Goal: Task Accomplishment & Management: Use online tool/utility

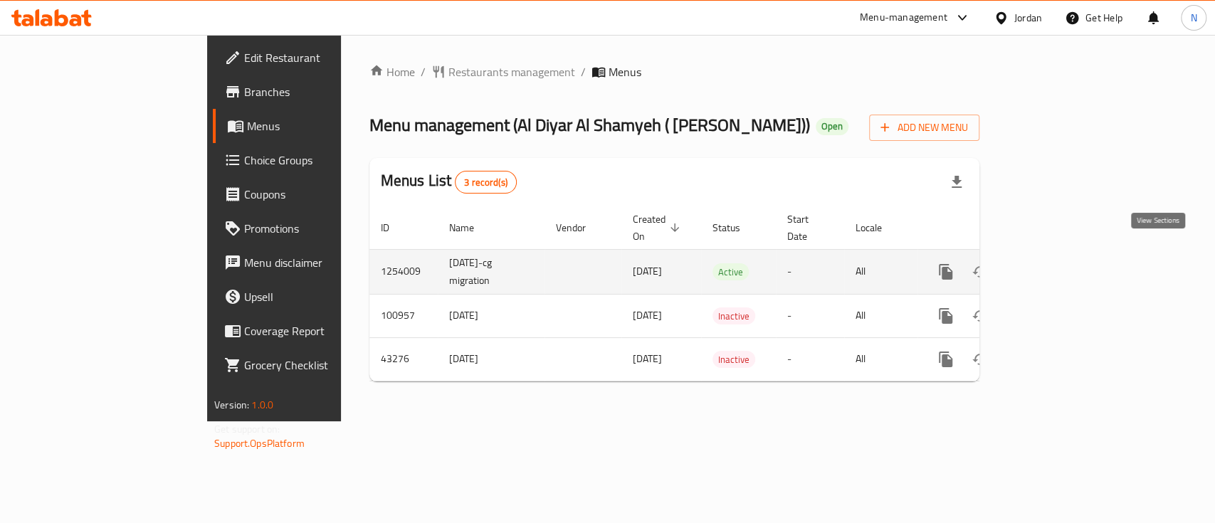
click at [1057, 263] on icon "enhanced table" at bounding box center [1048, 271] width 17 height 17
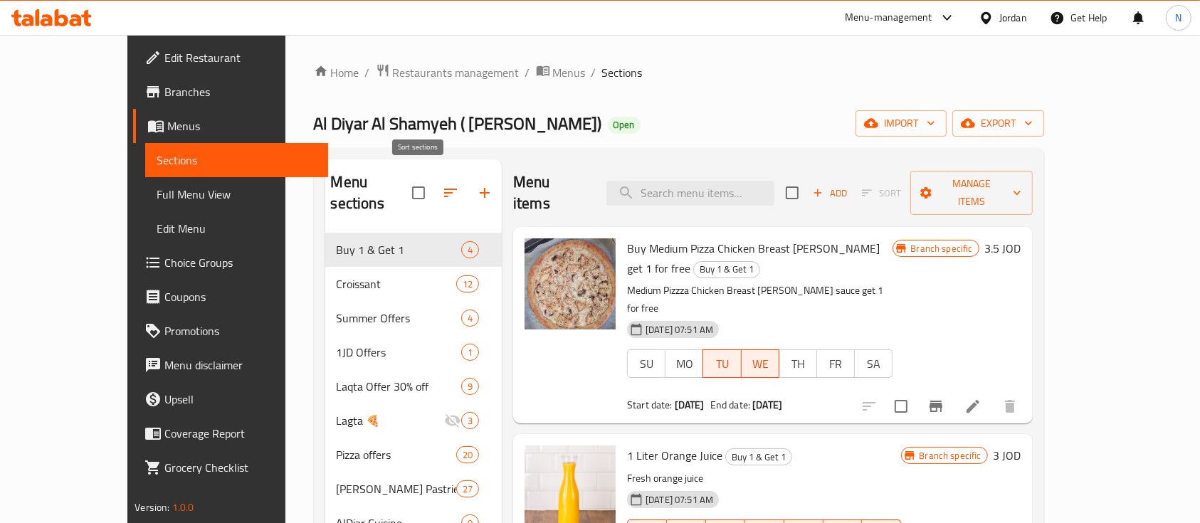
click at [434, 195] on button "button" at bounding box center [451, 193] width 34 height 34
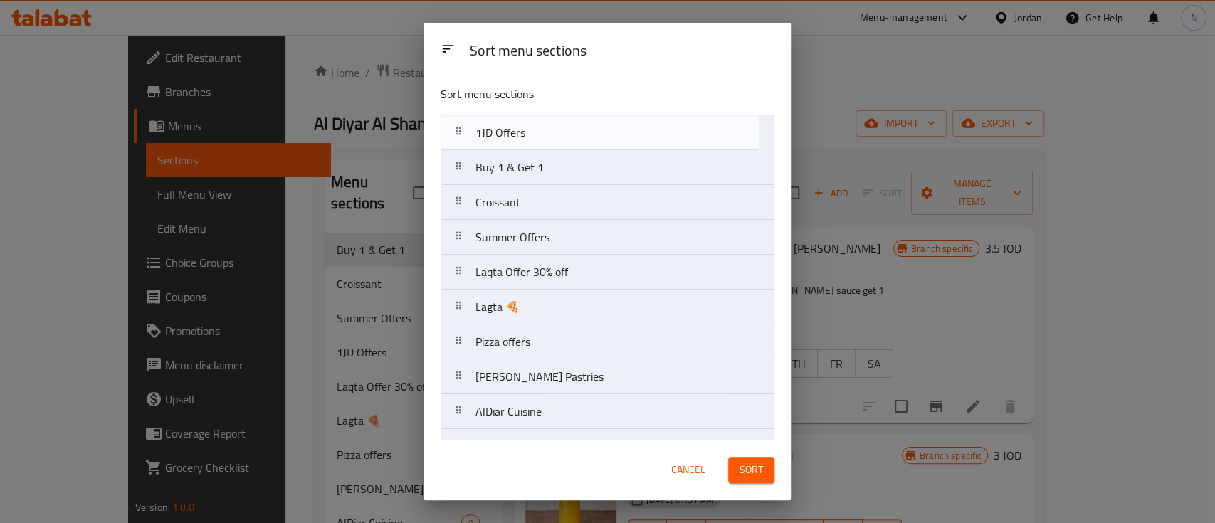
drag, startPoint x: 524, startPoint y: 245, endPoint x: 524, endPoint y: 134, distance: 111.1
click at [524, 134] on nav "Buy 1 & Get 1 Croissant Summer Offers 1JD Offers Laqta Offer 30% off Lagta 🍕 Pi…" at bounding box center [608, 482] width 334 height 734
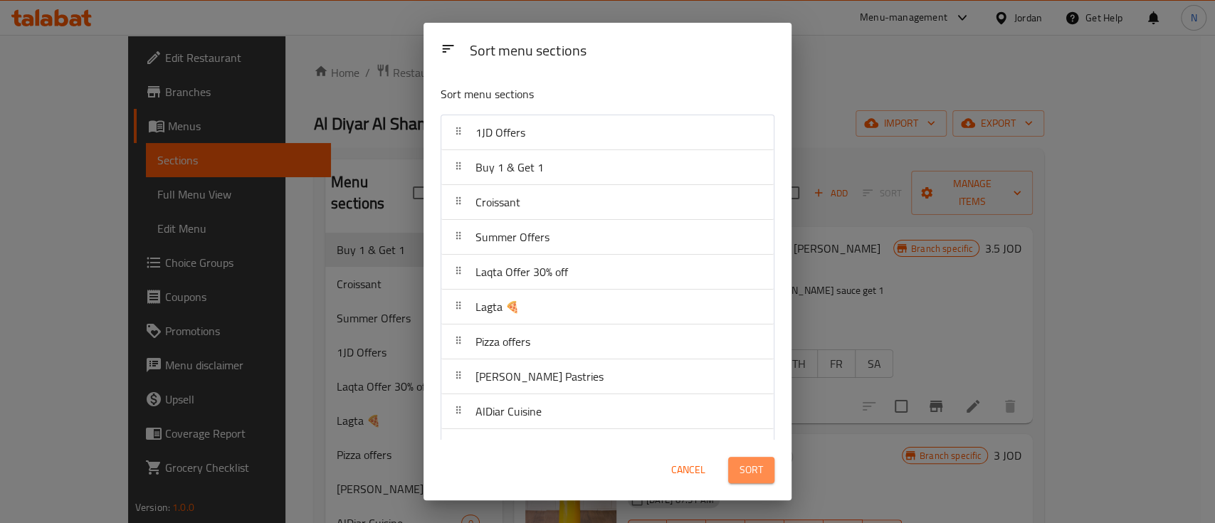
click at [748, 466] on span "Sort" at bounding box center [751, 470] width 23 height 18
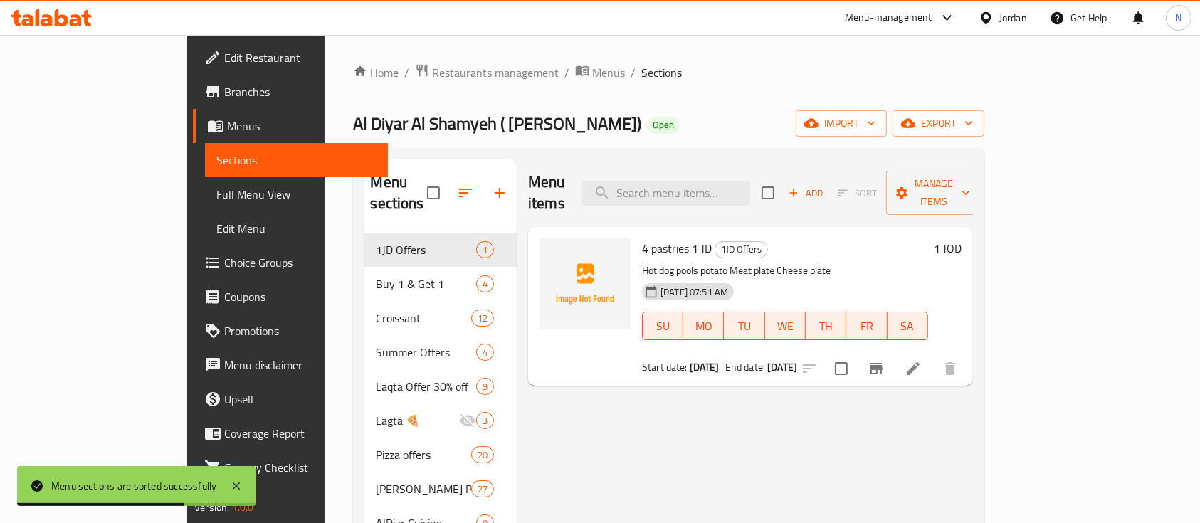
click at [933, 356] on li at bounding box center [914, 369] width 40 height 26
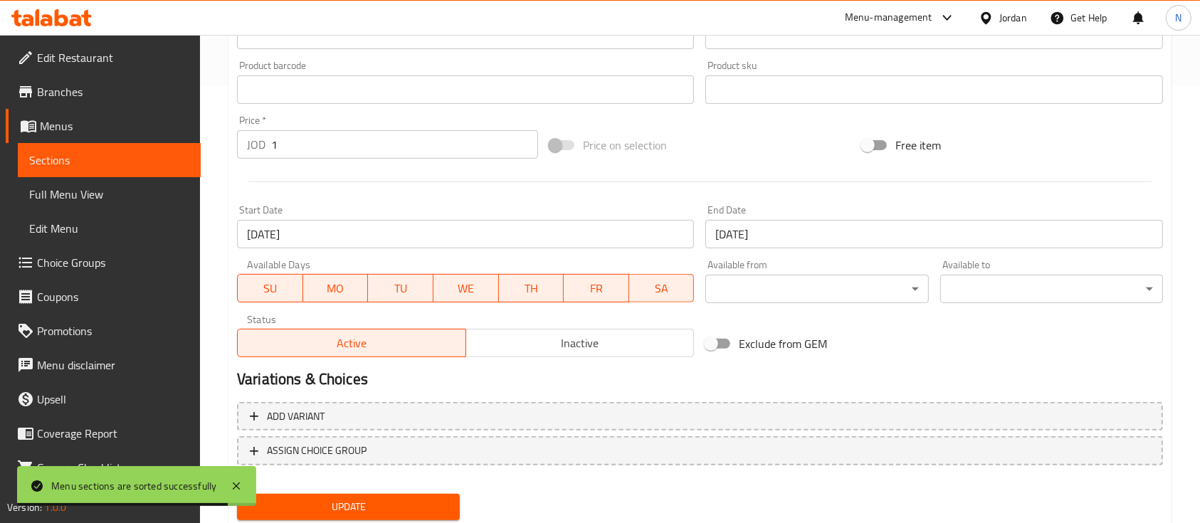
scroll to position [483, 0]
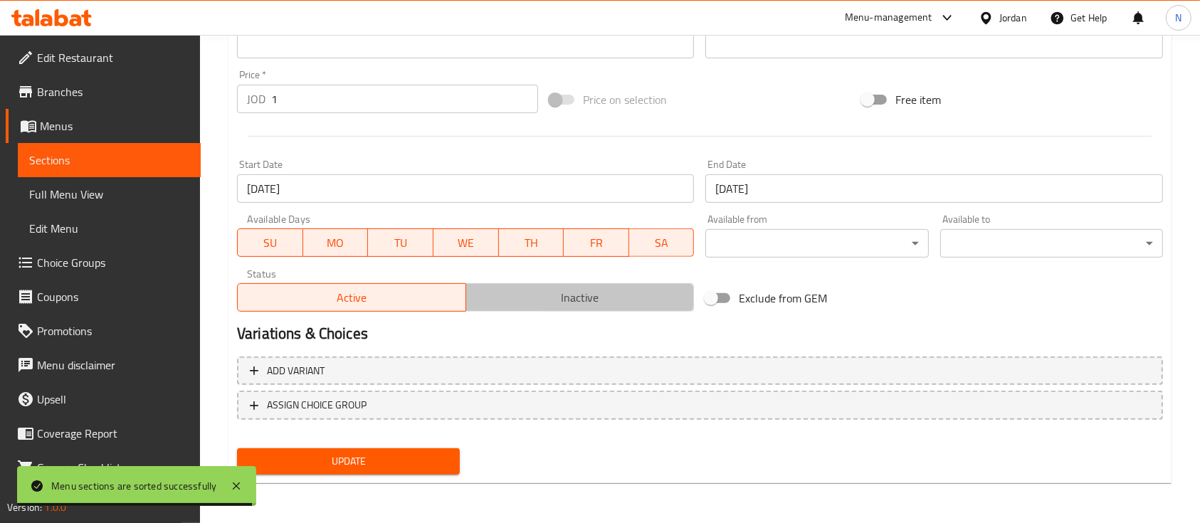
click at [497, 296] on span "Inactive" at bounding box center [580, 298] width 217 height 21
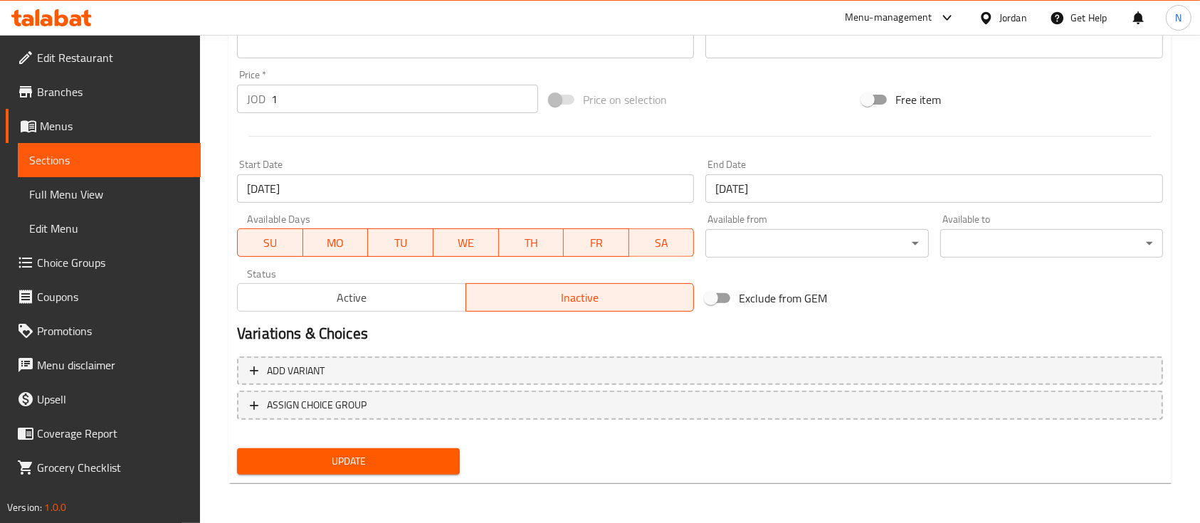
click at [394, 464] on span "Update" at bounding box center [348, 462] width 200 height 18
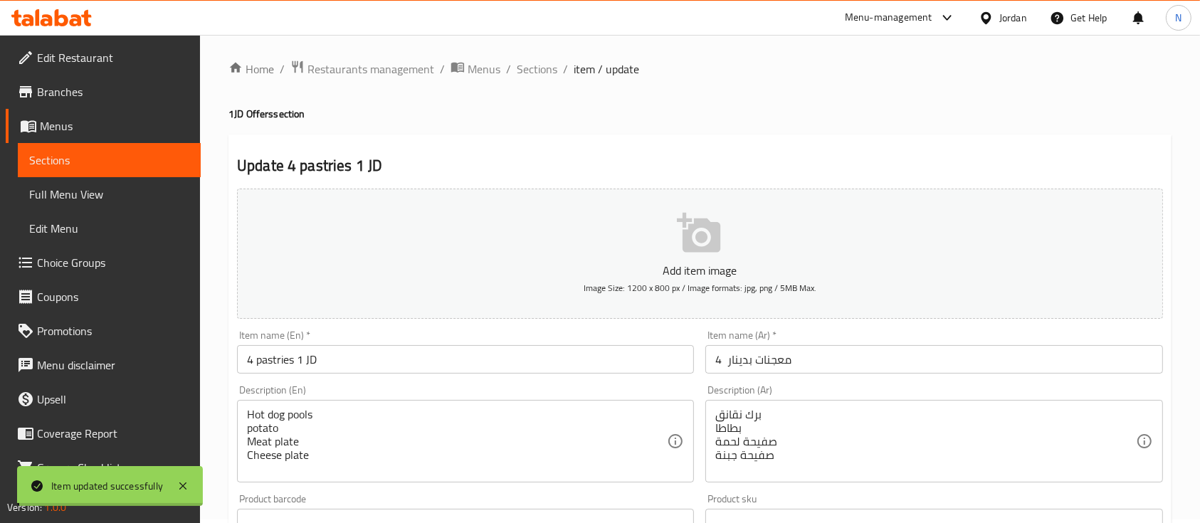
scroll to position [0, 0]
click at [555, 73] on span "Sections" at bounding box center [537, 72] width 41 height 17
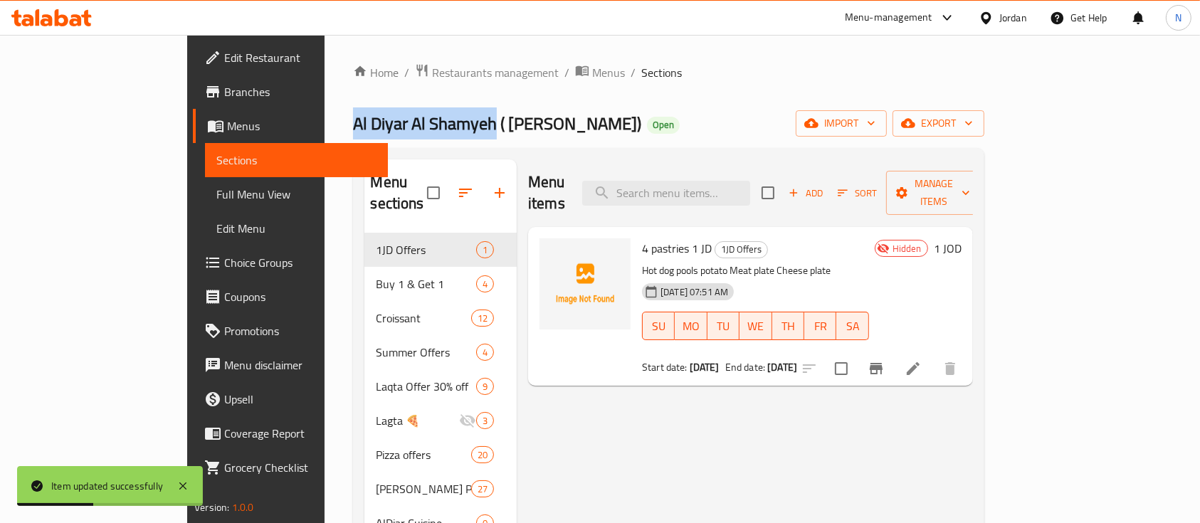
drag, startPoint x: 232, startPoint y: 121, endPoint x: 370, endPoint y: 125, distance: 138.2
click at [370, 125] on span "Al Diyar Al Shamyeh ( madinat al hussein)" at bounding box center [497, 124] width 288 height 32
copy span "Al Diyar Al Shamyeh"
click at [68, 23] on icon at bounding box center [51, 17] width 80 height 17
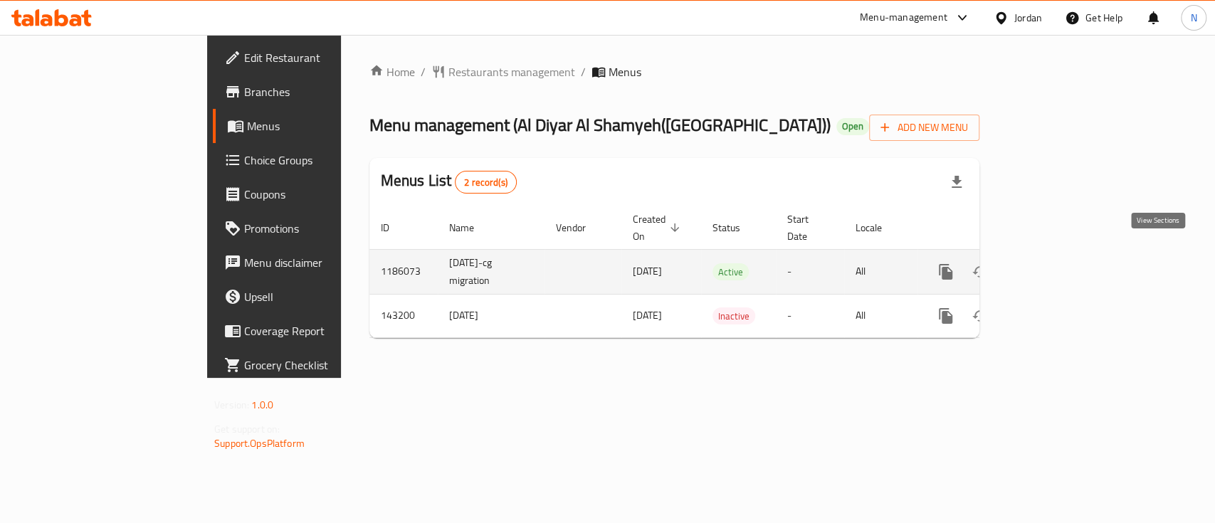
click at [1066, 265] on link "enhanced table" at bounding box center [1049, 272] width 34 height 34
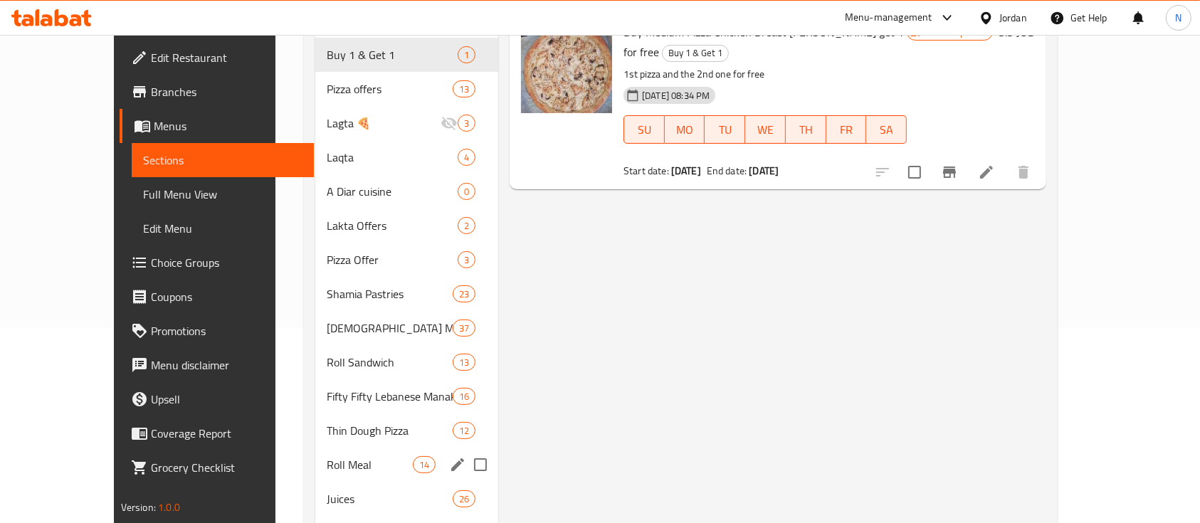
scroll to position [90, 0]
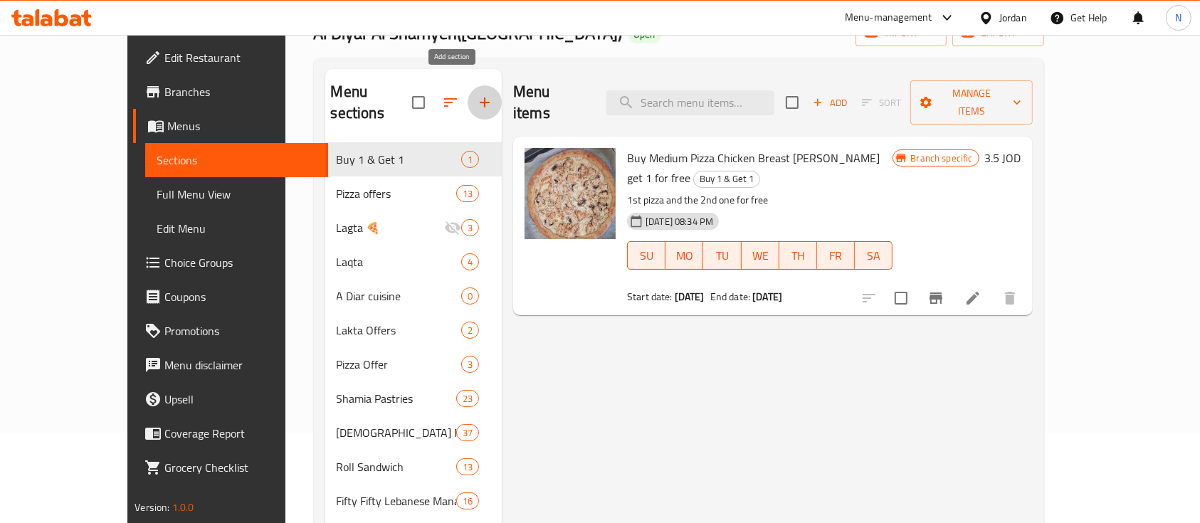
click at [480, 98] on icon "button" at bounding box center [485, 103] width 10 height 10
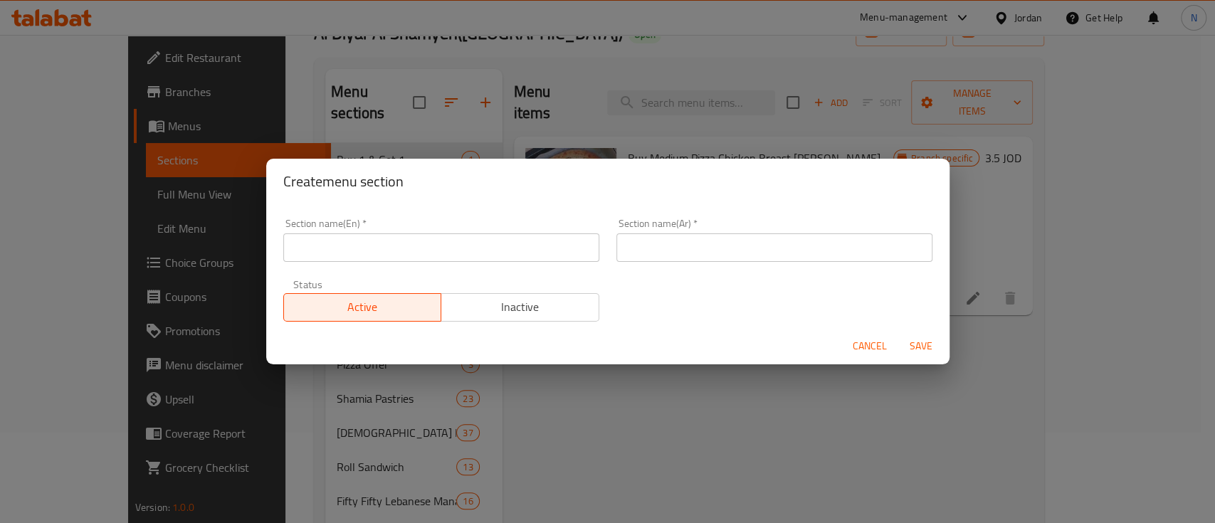
drag, startPoint x: 503, startPoint y: 251, endPoint x: 490, endPoint y: 252, distance: 12.9
click at [503, 251] on input "text" at bounding box center [441, 248] width 316 height 28
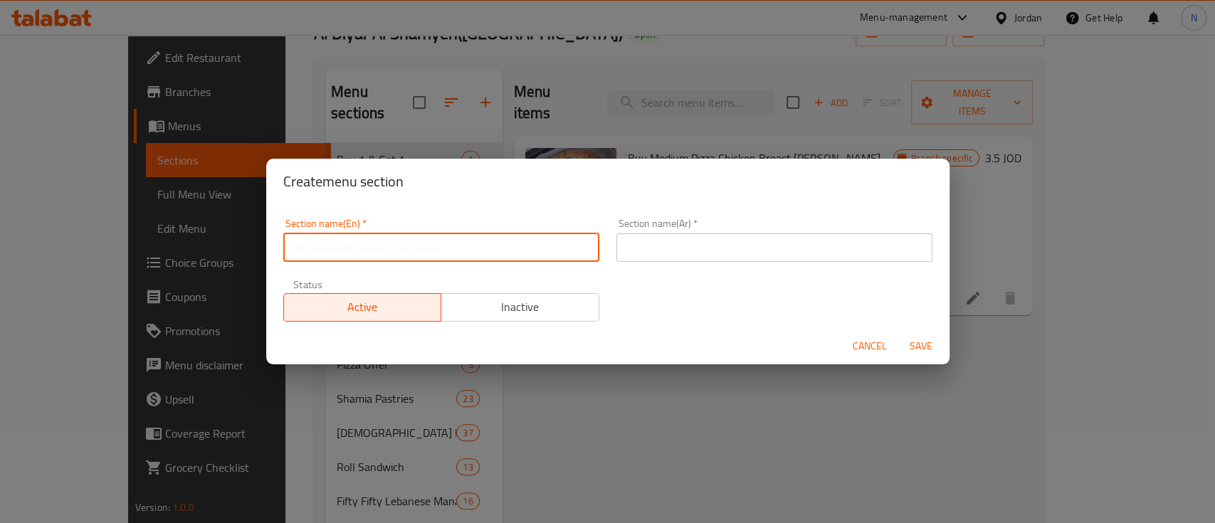
type input "1JD Offers"
click at [667, 239] on input "text" at bounding box center [775, 248] width 316 height 28
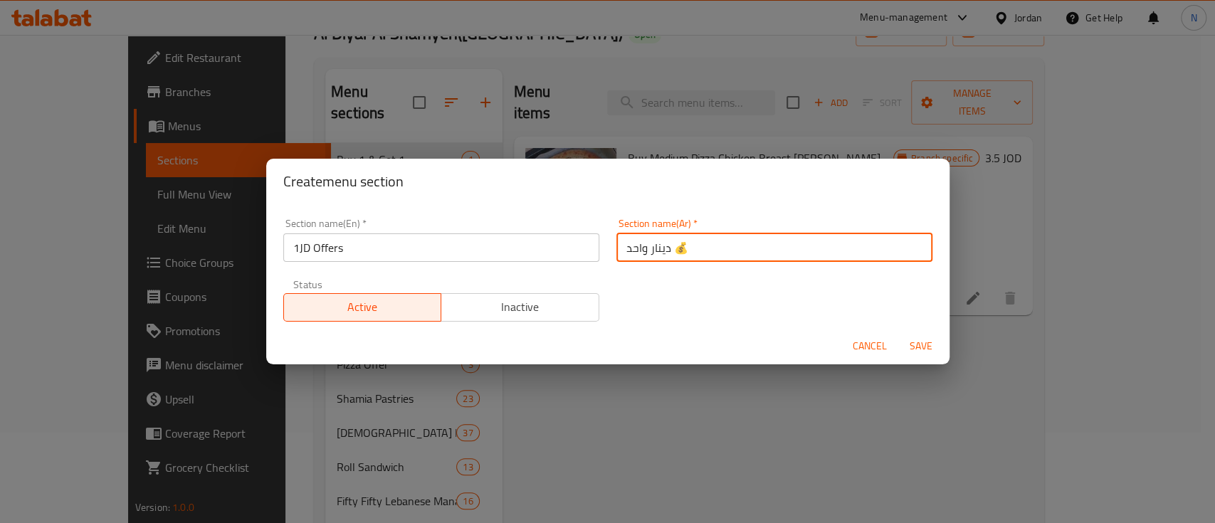
drag, startPoint x: 686, startPoint y: 248, endPoint x: 667, endPoint y: 248, distance: 19.2
click at [667, 248] on input "دينار واحد 💰" at bounding box center [775, 248] width 316 height 28
type input "دينار واحد"
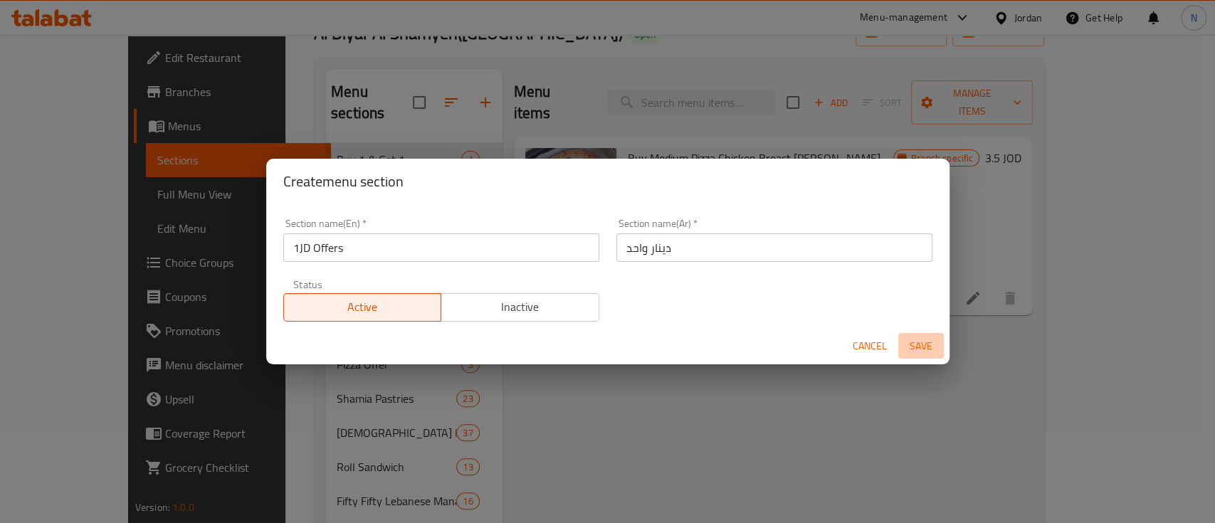
click at [911, 342] on span "Save" at bounding box center [921, 346] width 34 height 18
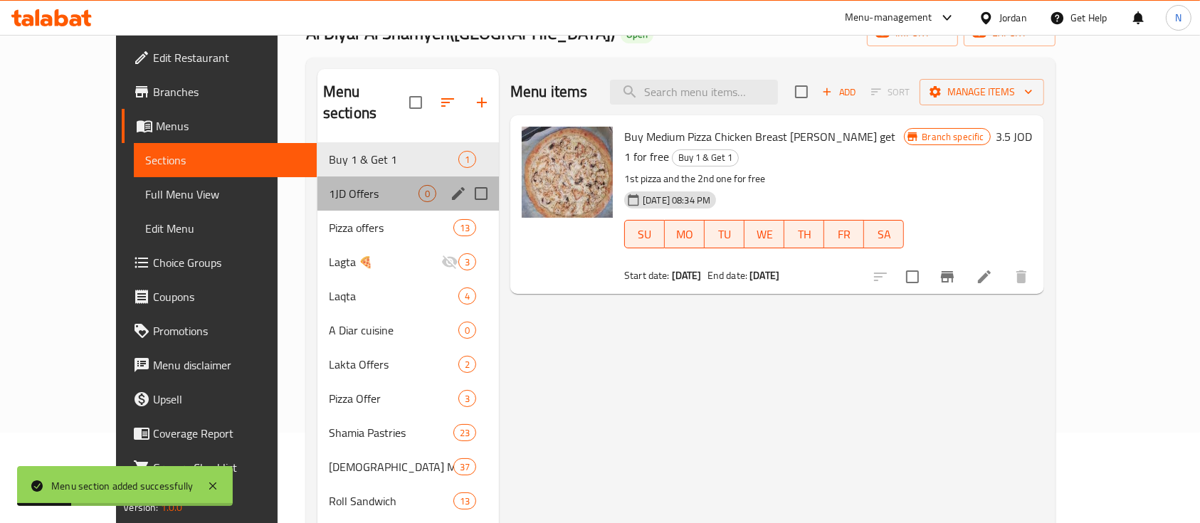
click at [387, 177] on div "1JD Offers 0" at bounding box center [409, 194] width 182 height 34
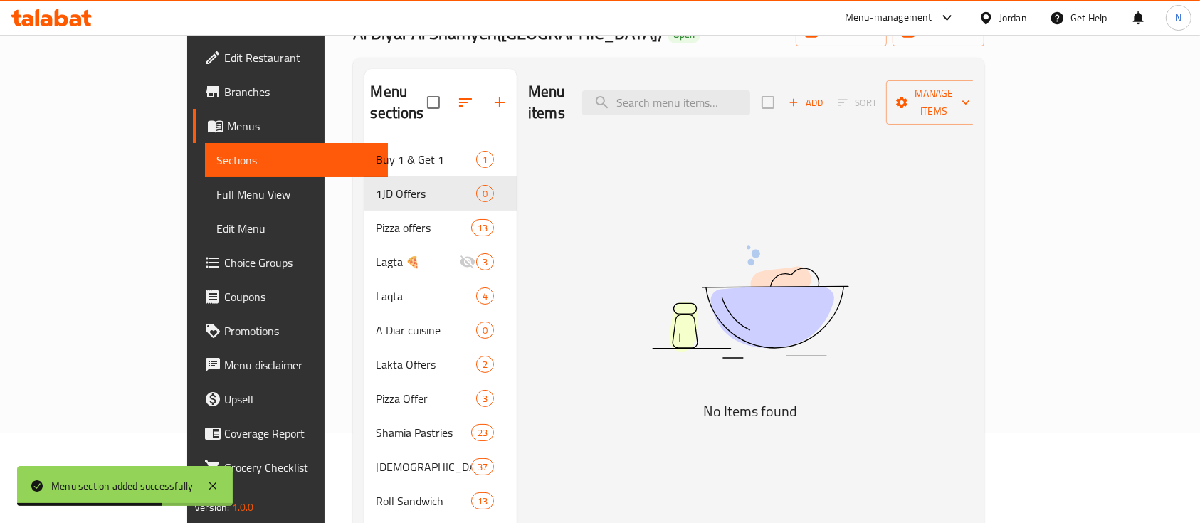
click at [80, 16] on icon at bounding box center [76, 20] width 12 height 12
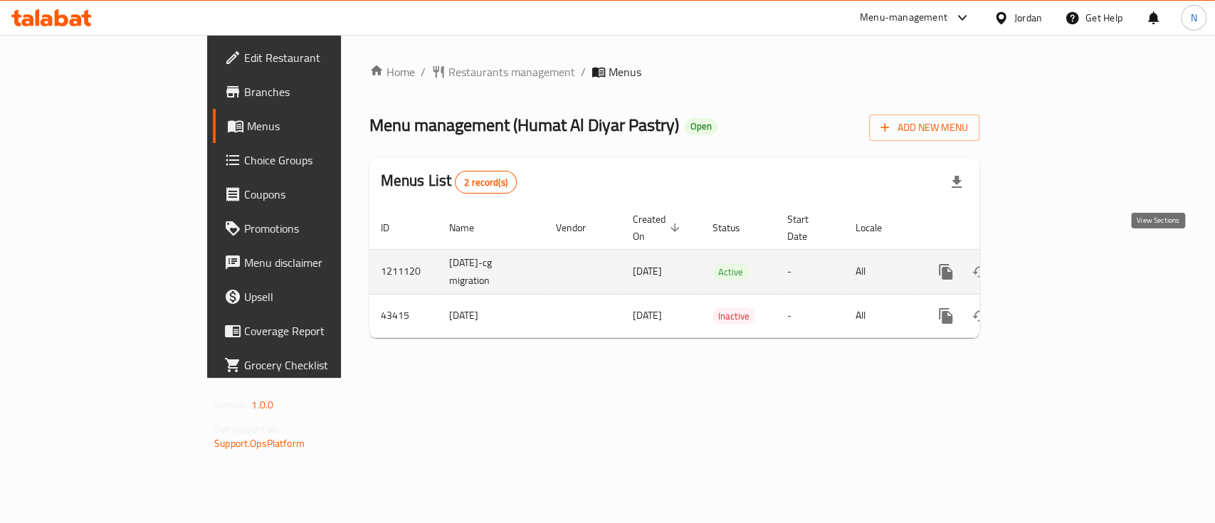
click at [1066, 255] on link "enhanced table" at bounding box center [1049, 272] width 34 height 34
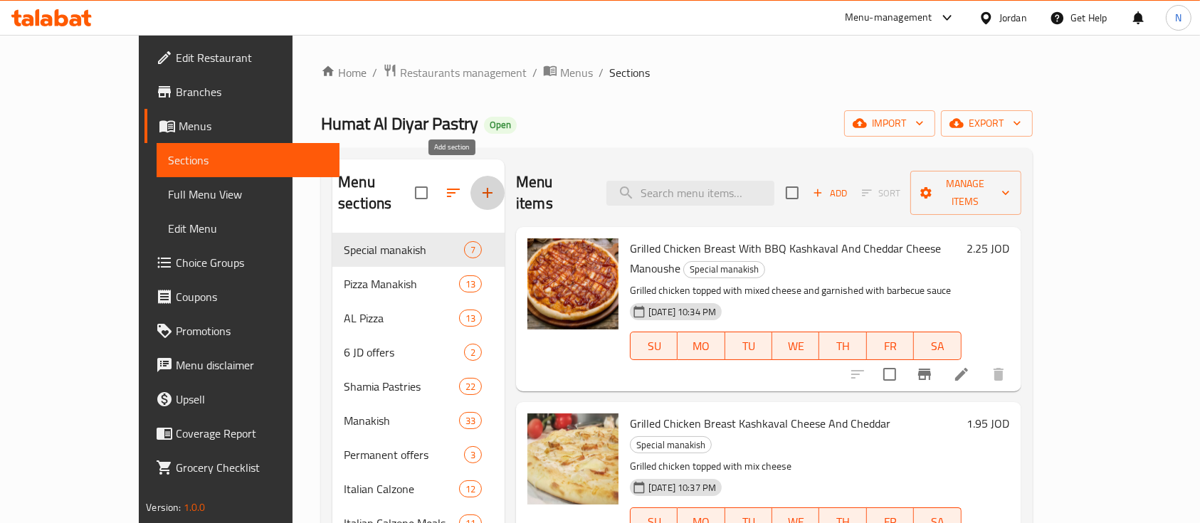
click at [471, 176] on button "button" at bounding box center [488, 193] width 34 height 34
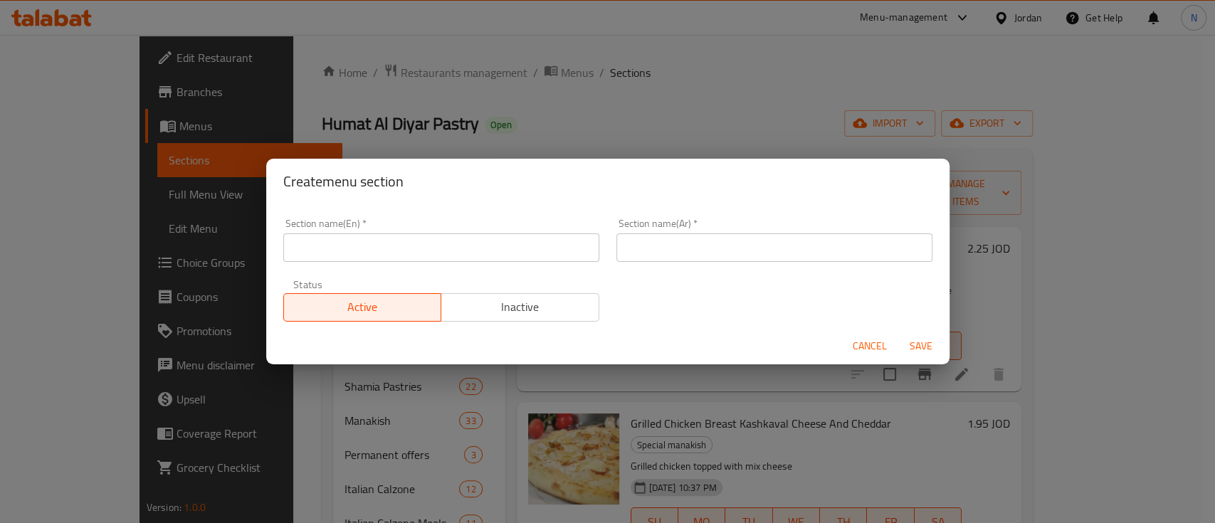
drag, startPoint x: 541, startPoint y: 248, endPoint x: 529, endPoint y: 251, distance: 12.6
click at [541, 248] on input "text" at bounding box center [441, 248] width 316 height 28
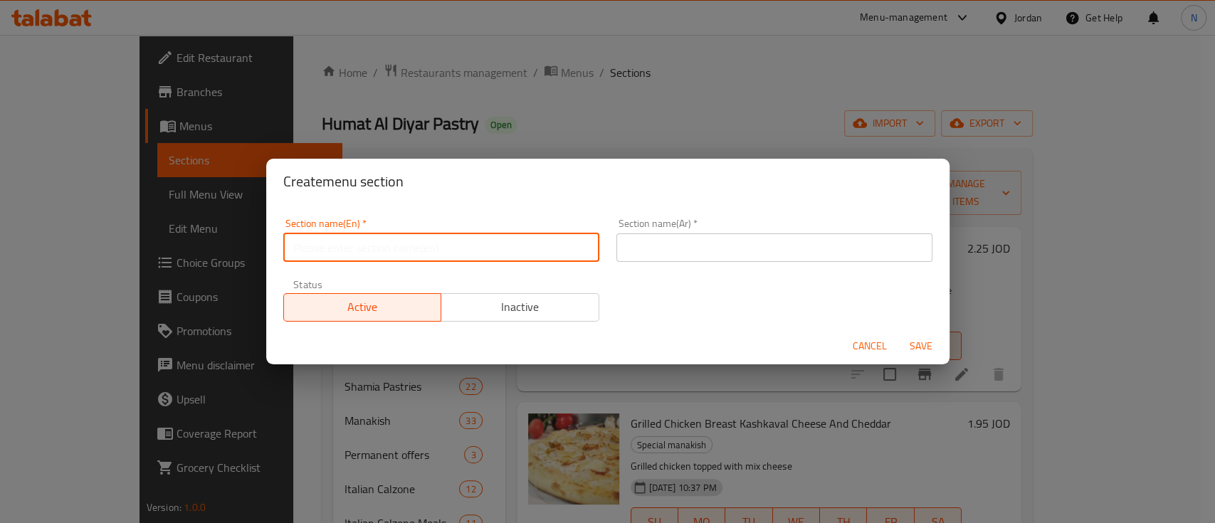
type input "1JD Offers"
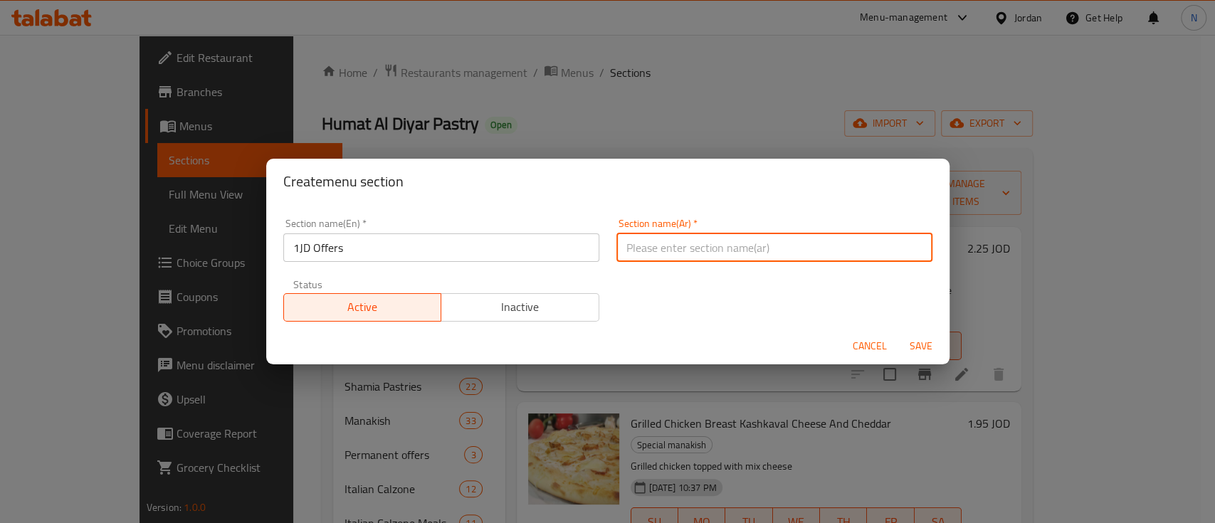
click at [675, 242] on input "text" at bounding box center [775, 248] width 316 height 28
drag, startPoint x: 683, startPoint y: 253, endPoint x: 666, endPoint y: 252, distance: 17.1
click at [666, 252] on input "دينار واحد 💰" at bounding box center [775, 248] width 316 height 28
type input "دينار واحد"
click at [920, 349] on span "Save" at bounding box center [921, 346] width 34 height 18
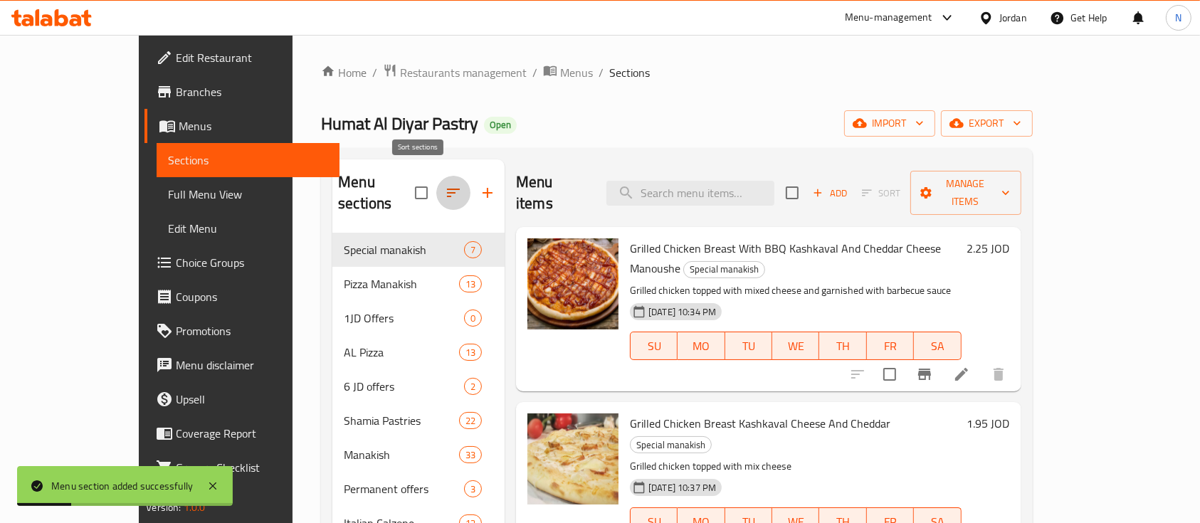
click at [436, 183] on button "button" at bounding box center [453, 193] width 34 height 34
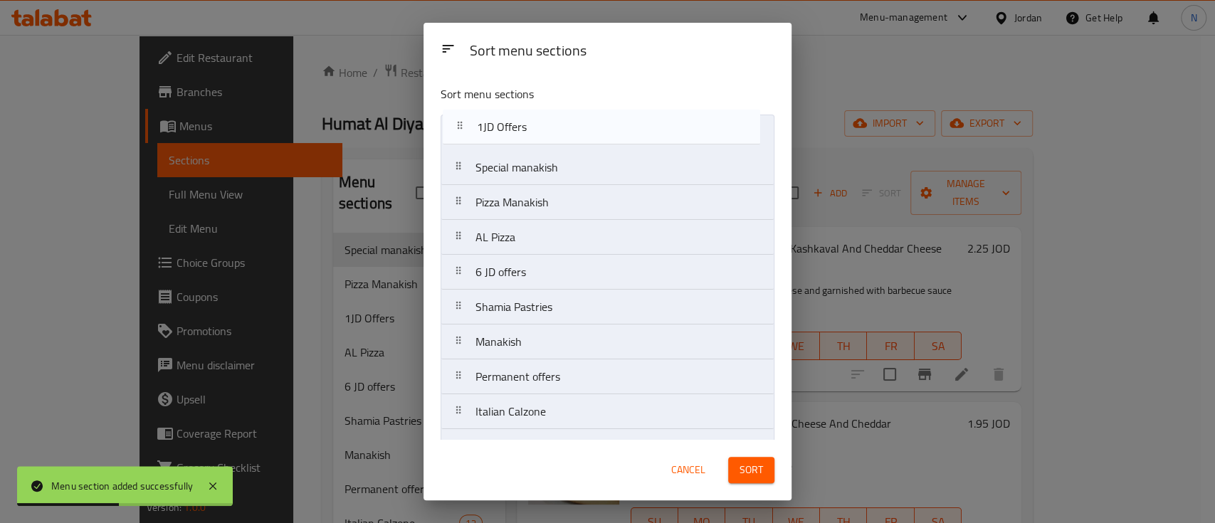
drag, startPoint x: 487, startPoint y: 206, endPoint x: 491, endPoint y: 122, distance: 83.4
click at [491, 122] on nav "Special manakish Pizza Manakish 1JD Offers AL Pizza 6 JD offers Shamia Pastries…" at bounding box center [608, 342] width 334 height 455
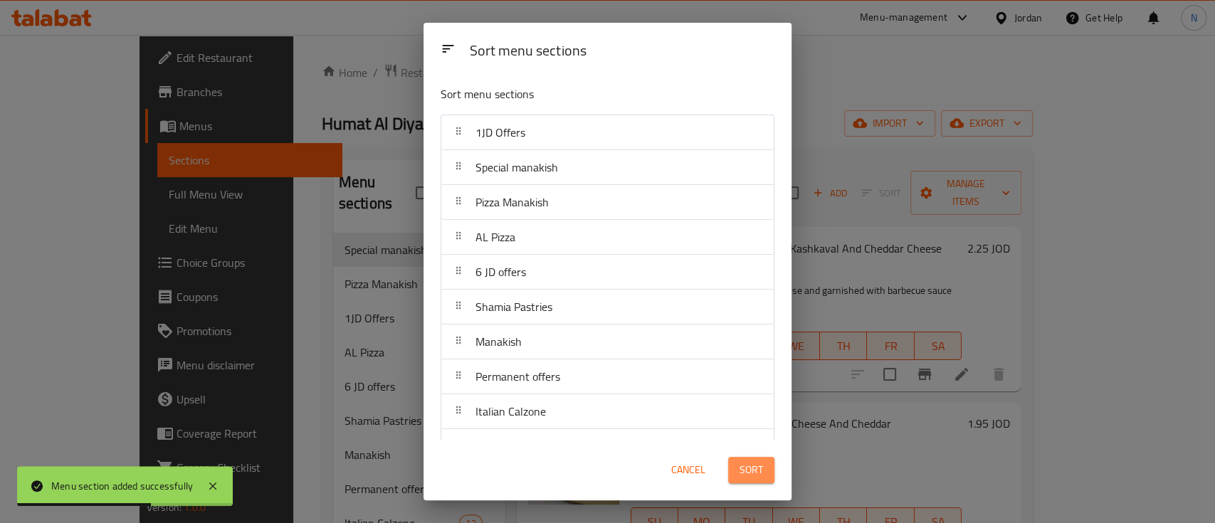
click at [744, 476] on span "Sort" at bounding box center [751, 470] width 23 height 18
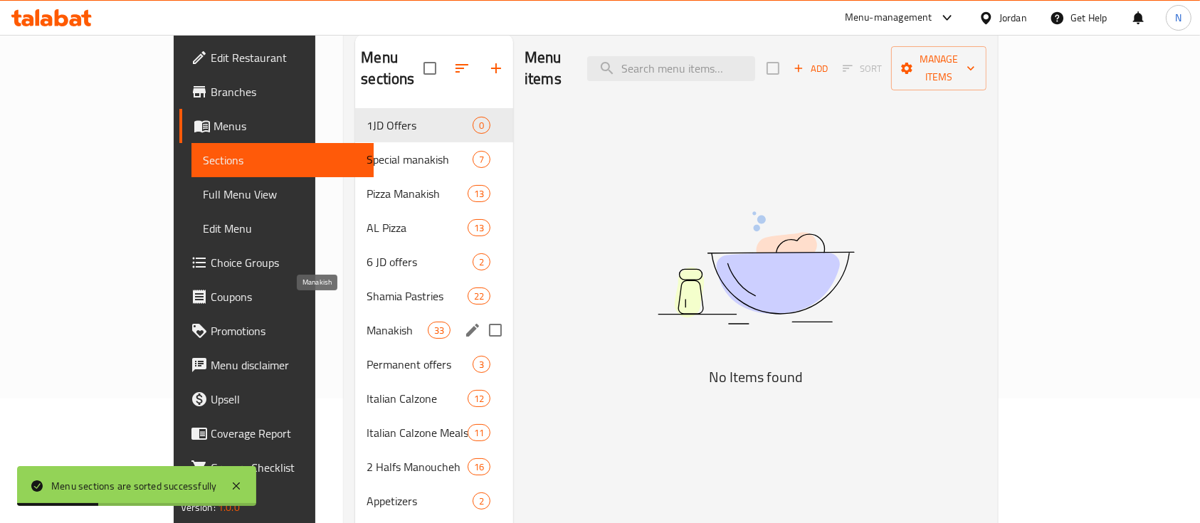
scroll to position [95, 0]
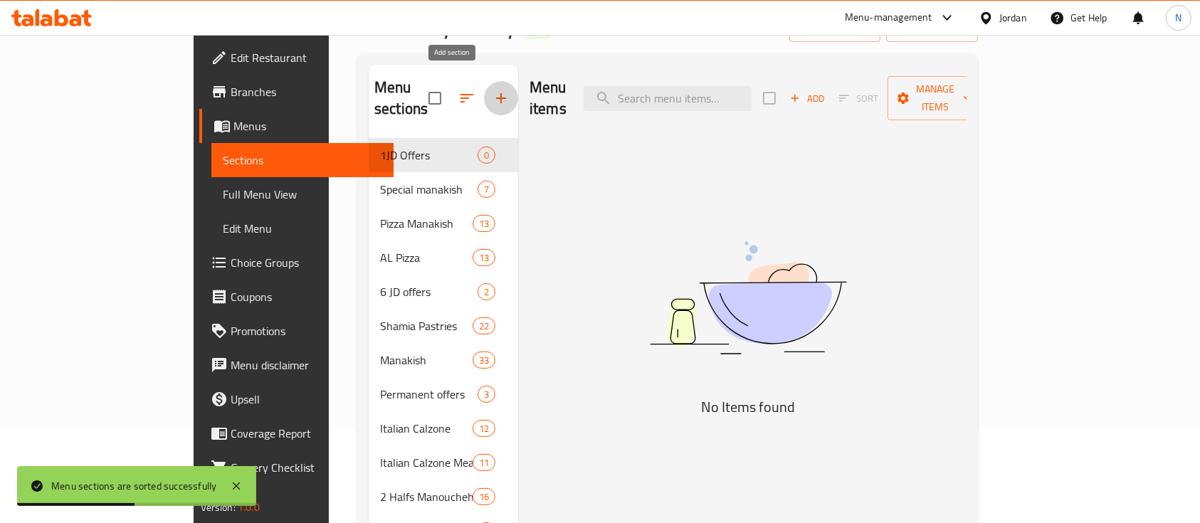
click at [493, 90] on icon "button" at bounding box center [501, 98] width 17 height 17
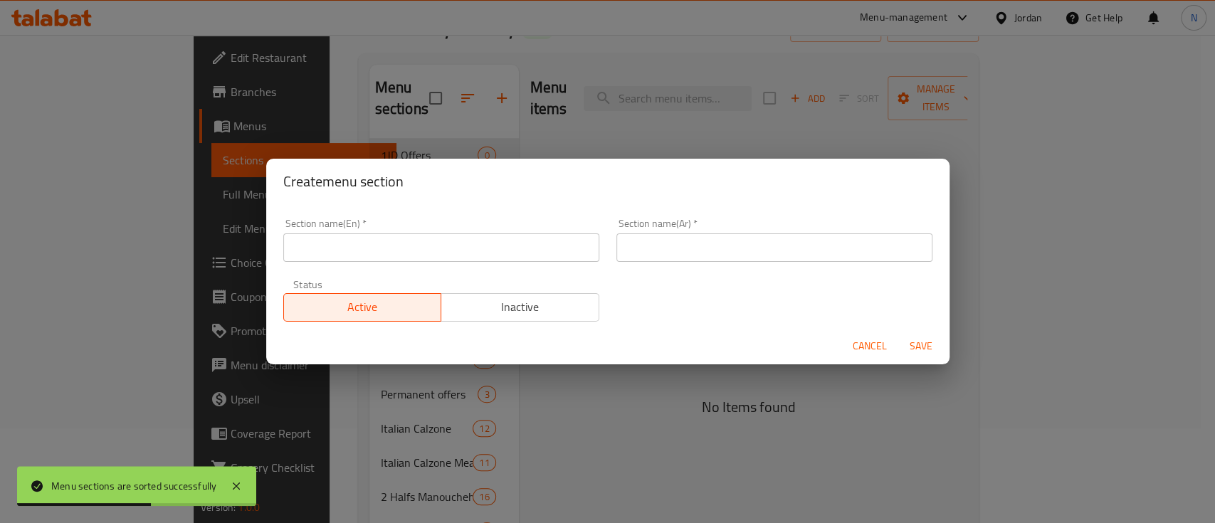
click at [551, 236] on input "text" at bounding box center [441, 248] width 316 height 28
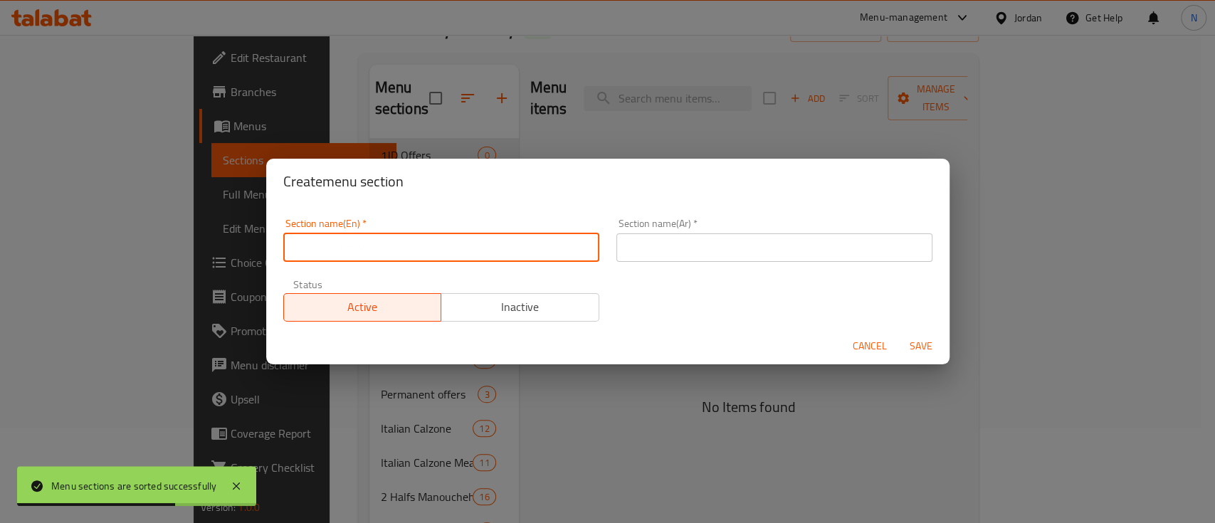
type input "Buy 1 & Get 1"
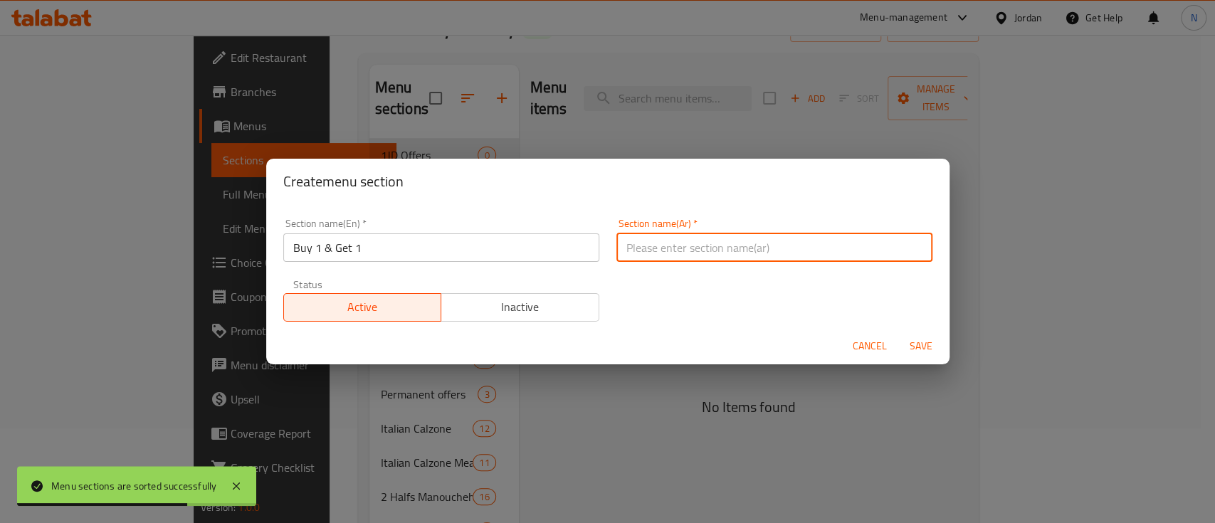
click at [672, 235] on input "text" at bounding box center [775, 248] width 316 height 28
type input "1 عليك 1 علينا"
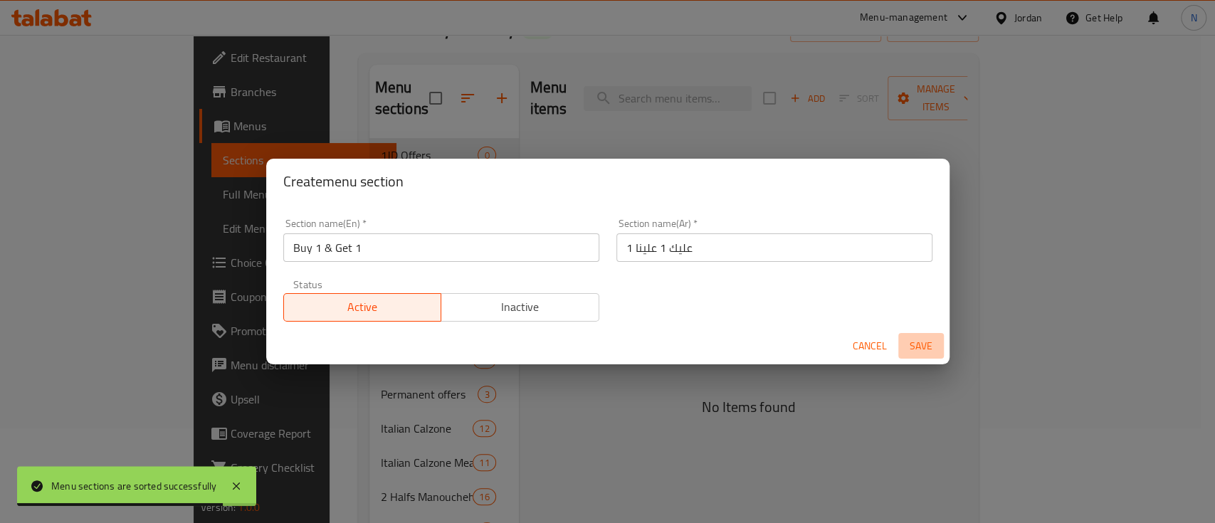
click at [940, 347] on button "Save" at bounding box center [922, 346] width 46 height 26
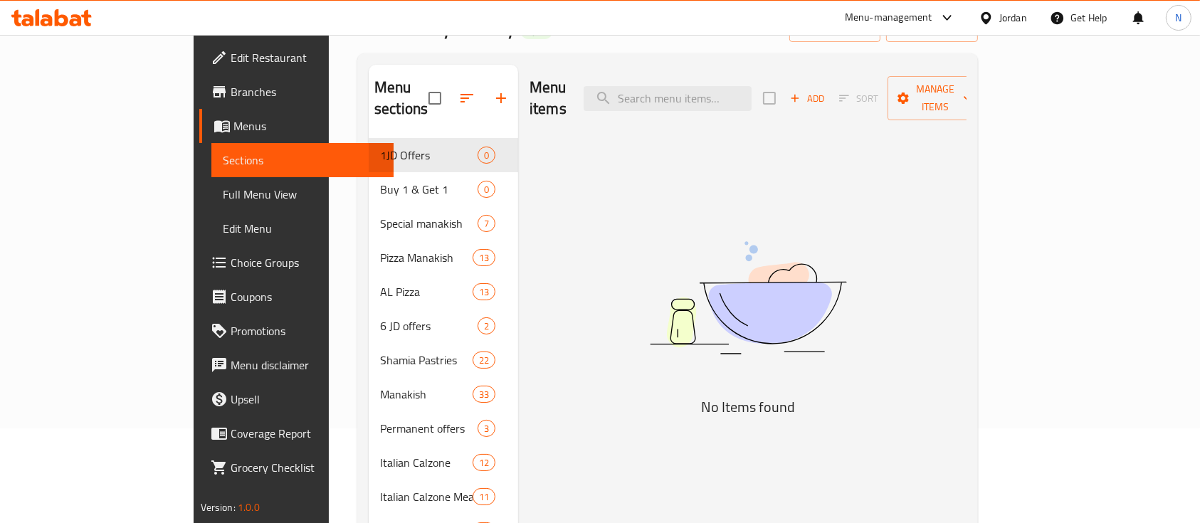
click at [1007, 181] on div "Home / Restaurants management / Menus / Sections Humat Al Diyar Pastry Open imp…" at bounding box center [668, 301] width 678 height 722
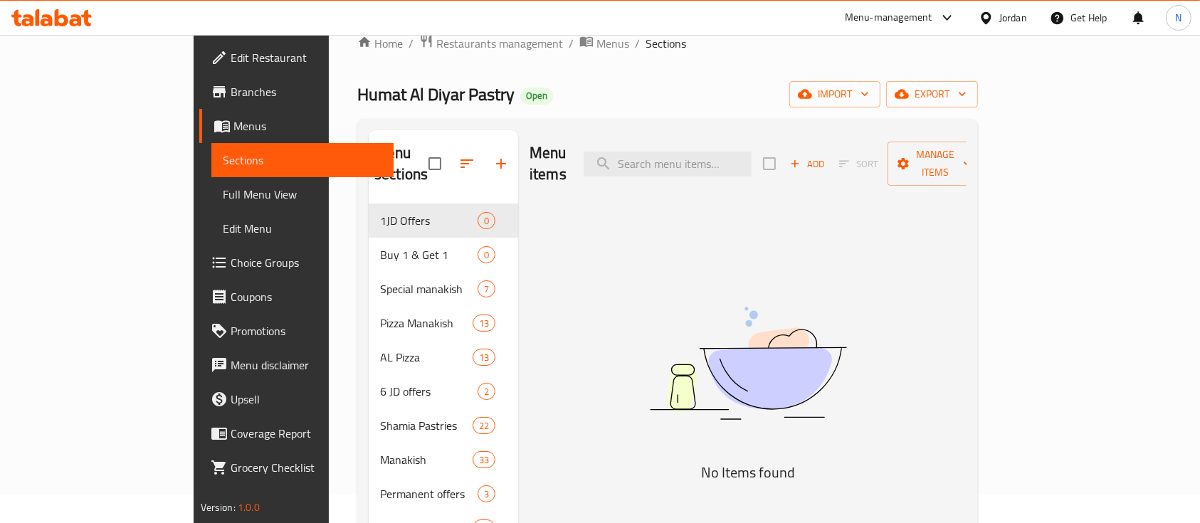
scroll to position [0, 0]
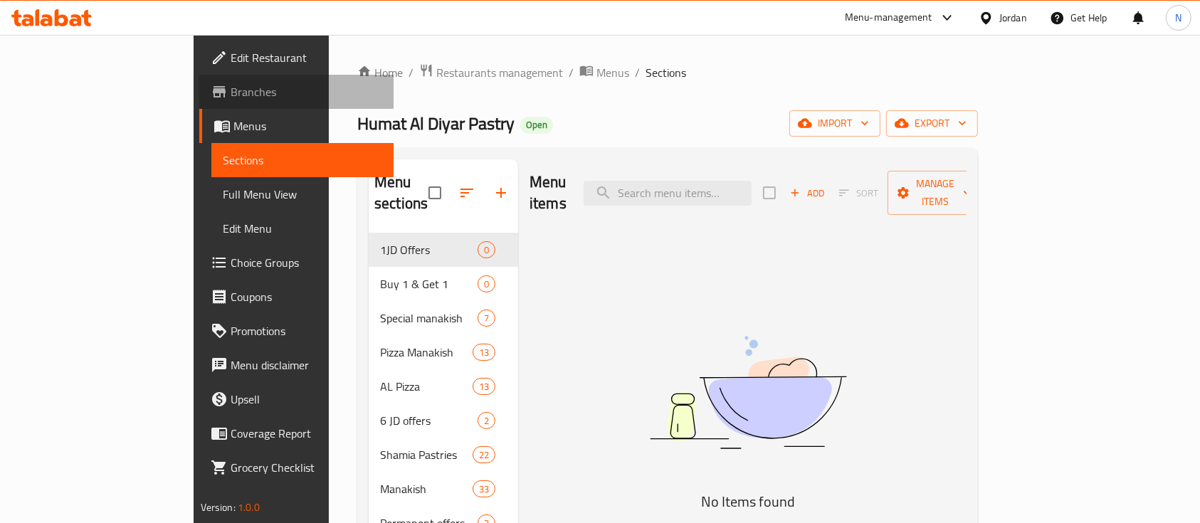
drag, startPoint x: 103, startPoint y: 96, endPoint x: 93, endPoint y: 96, distance: 10.0
click at [231, 96] on span "Branches" at bounding box center [307, 91] width 152 height 17
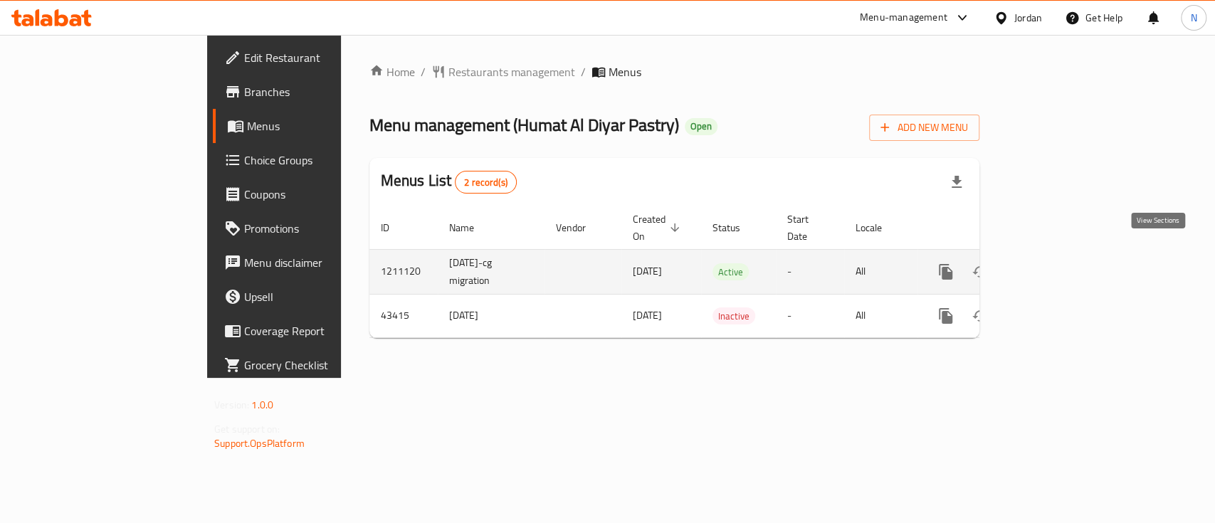
click at [1066, 255] on link "enhanced table" at bounding box center [1049, 272] width 34 height 34
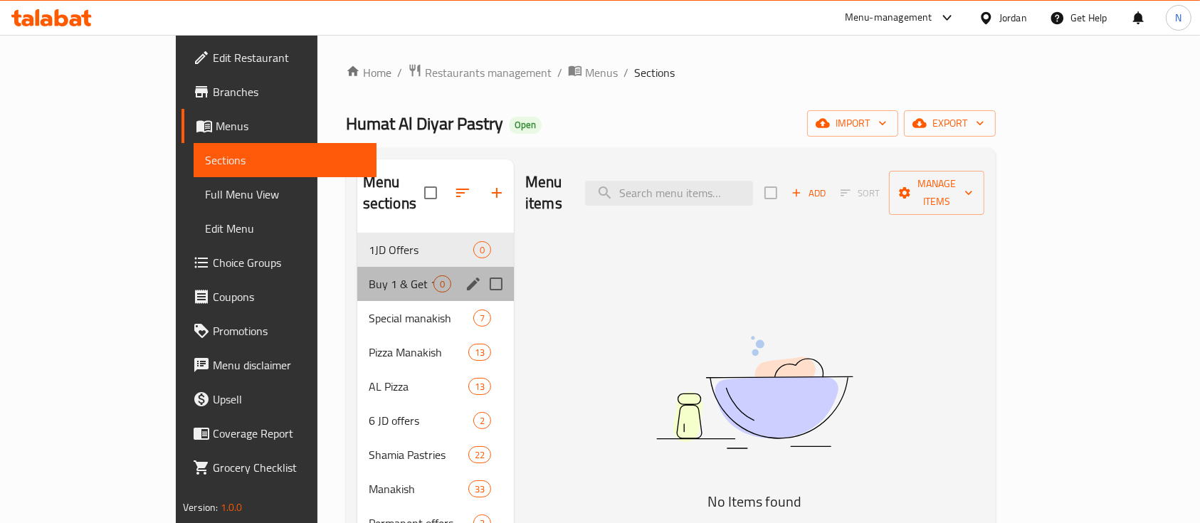
click at [357, 267] on div "Buy 1 & Get 1 0" at bounding box center [435, 284] width 157 height 34
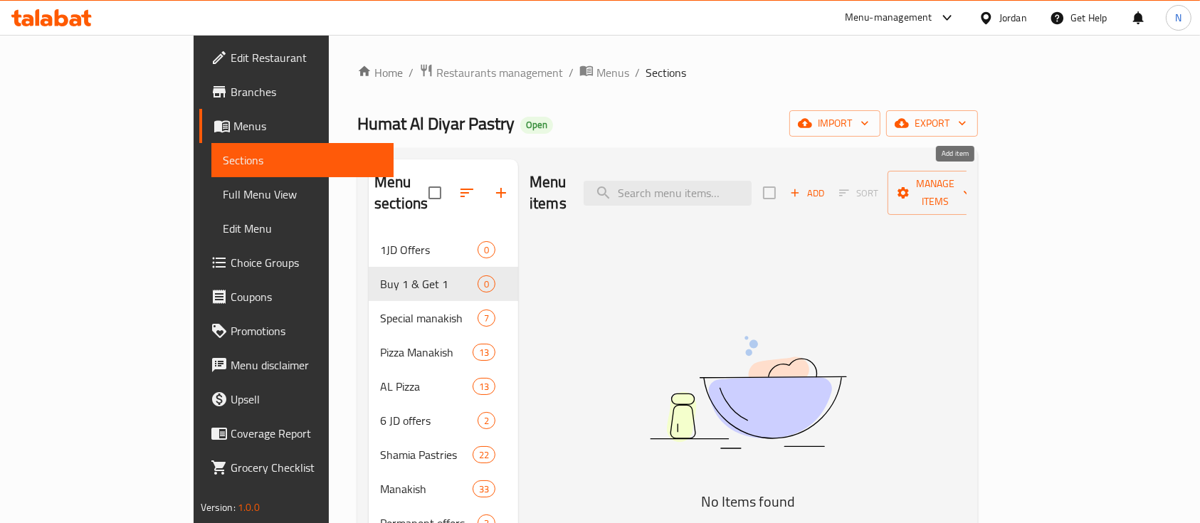
click at [827, 185] on span "Add" at bounding box center [807, 193] width 38 height 16
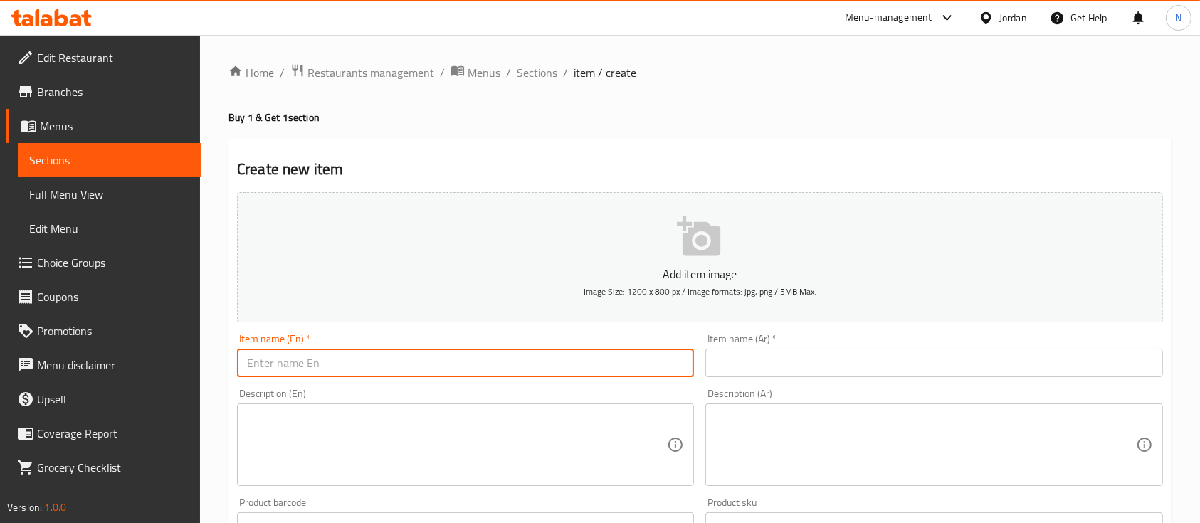
click at [481, 373] on input "text" at bounding box center [465, 363] width 457 height 28
click at [811, 356] on input "text" at bounding box center [934, 363] width 457 height 28
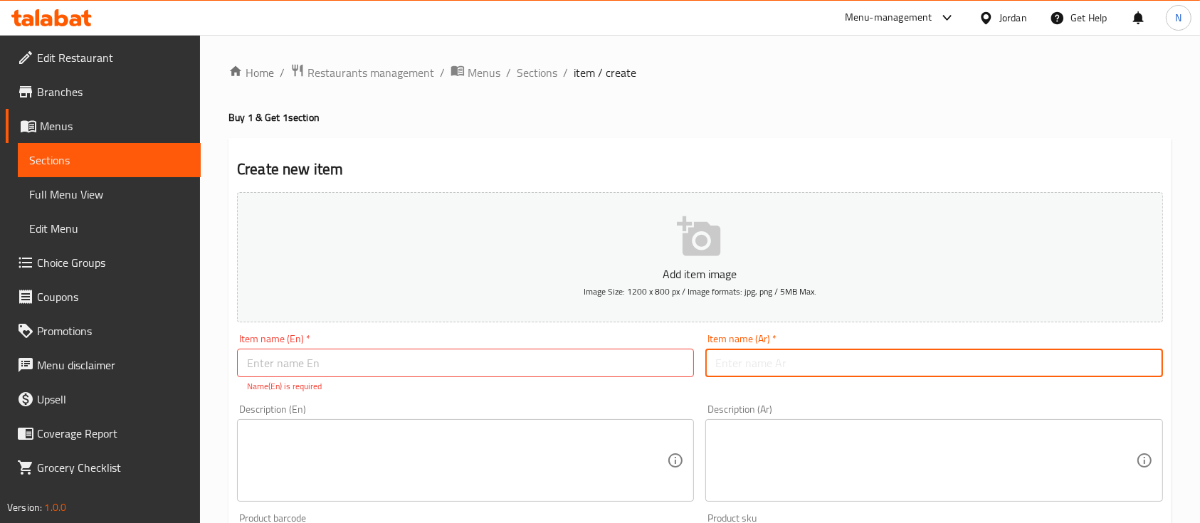
paste input "كروسان نوتيلا"
type input "كروسان نوتيلا"
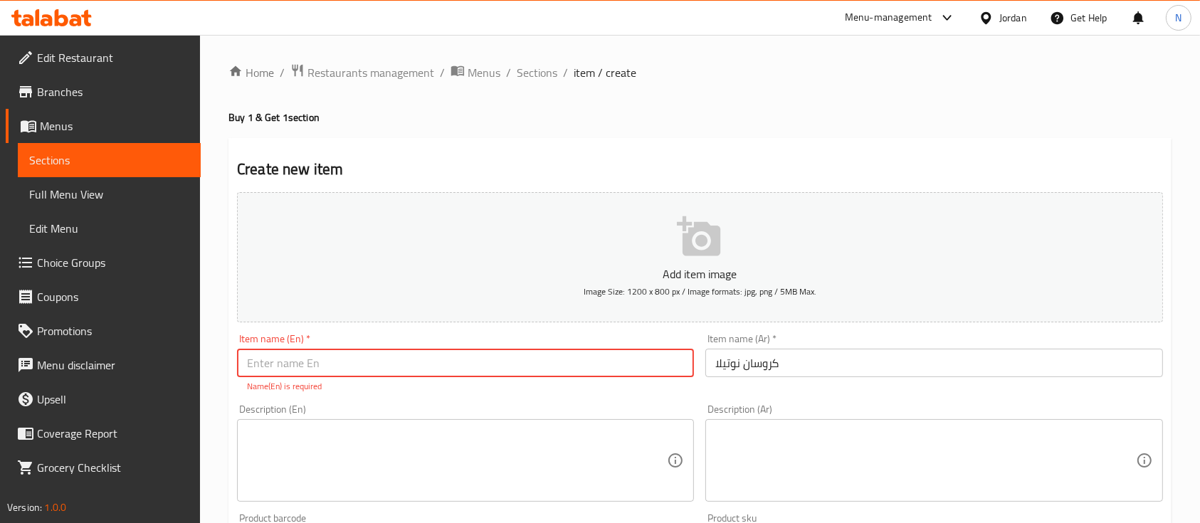
click at [444, 367] on input "text" at bounding box center [465, 363] width 457 height 28
paste input "Nutella croissant"
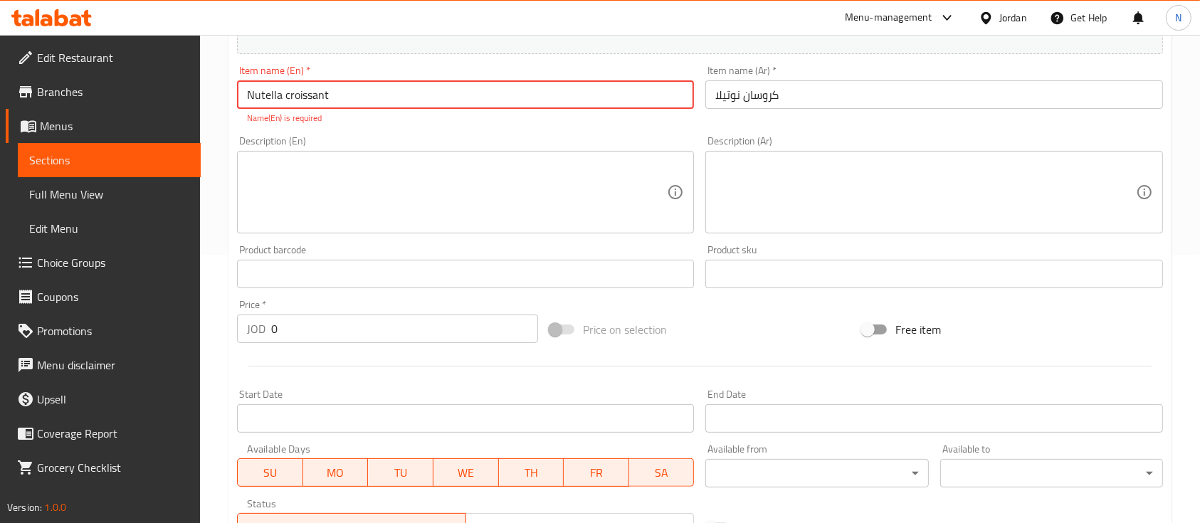
scroll to position [380, 0]
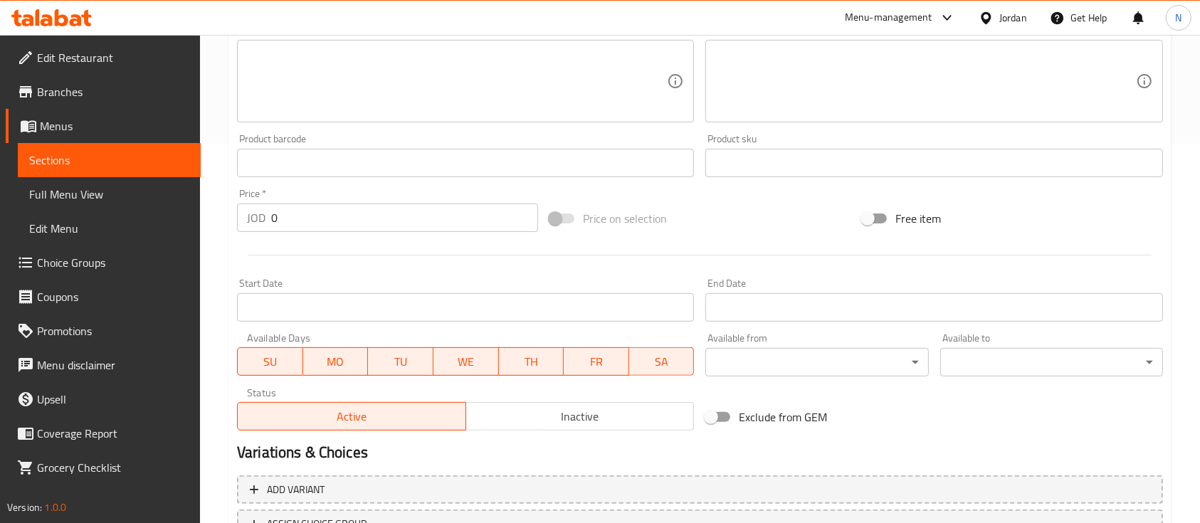
type input "Nutella croissant"
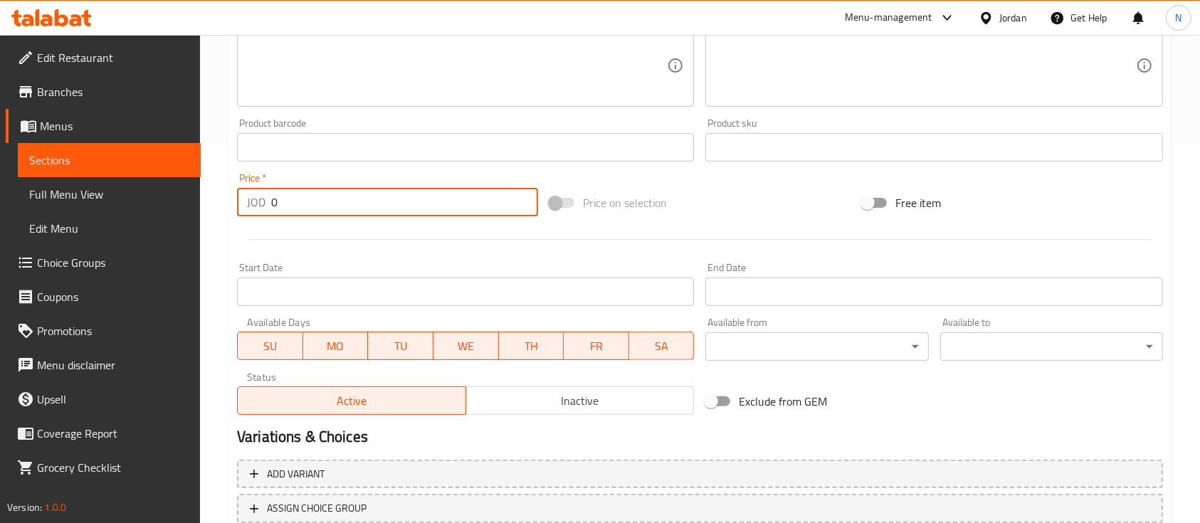
drag, startPoint x: 318, startPoint y: 225, endPoint x: 258, endPoint y: 209, distance: 62.7
click at [258, 209] on div "JOD 0 Price *" at bounding box center [387, 202] width 301 height 28
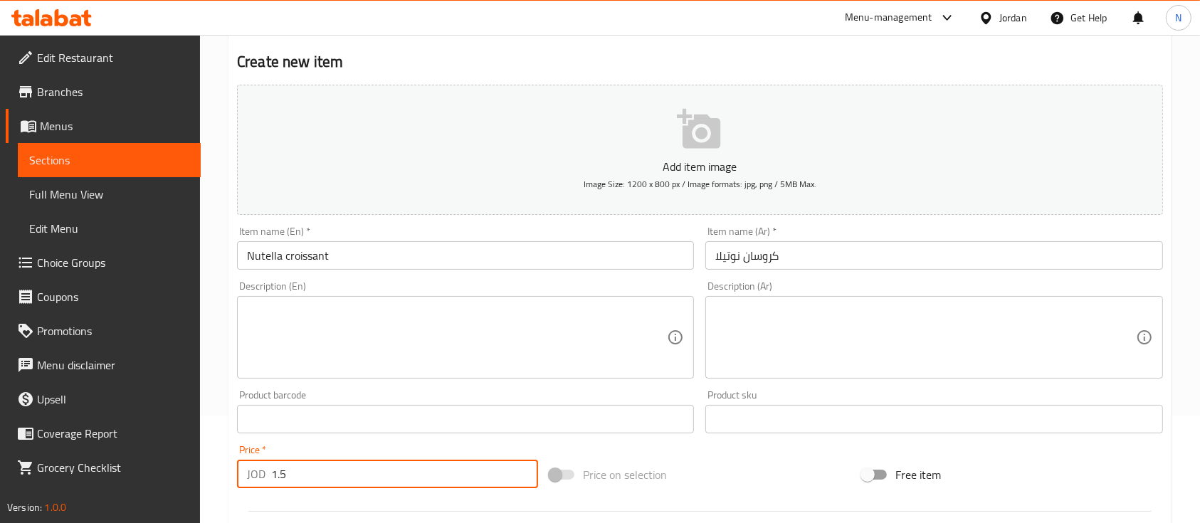
scroll to position [95, 0]
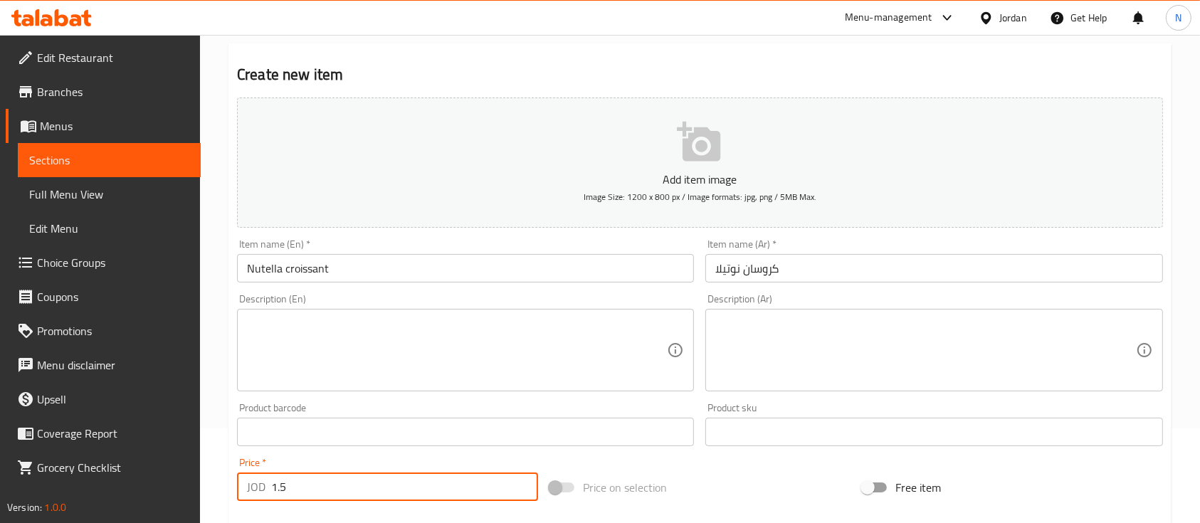
type input "1.5"
click at [247, 269] on input "Nutella croissant" at bounding box center [465, 268] width 457 height 28
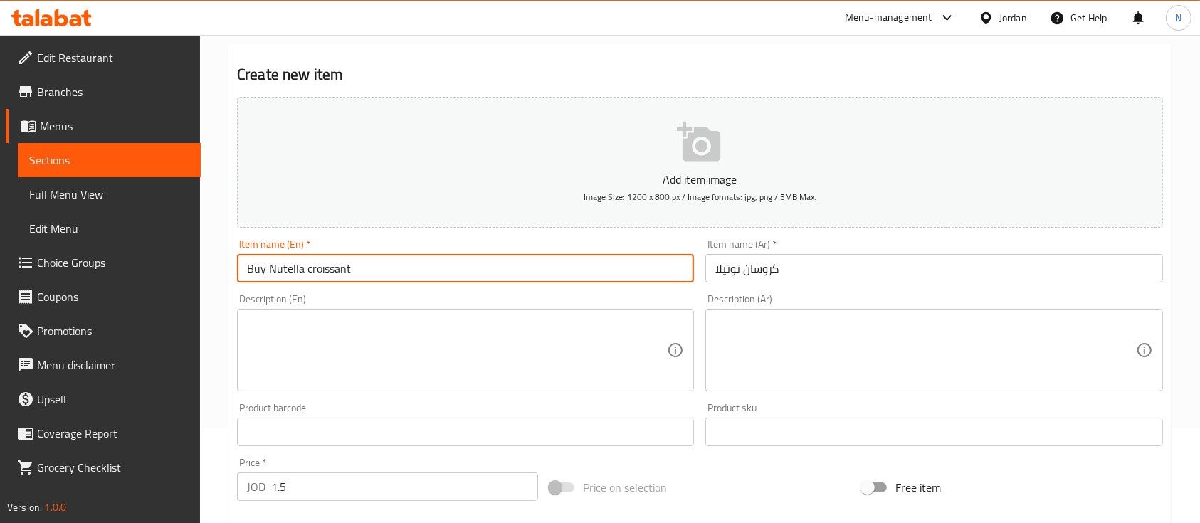
click at [363, 269] on input "Buy Nutella croissant" at bounding box center [465, 268] width 457 height 28
type input "Buy Nutella croissant get 1 for free"
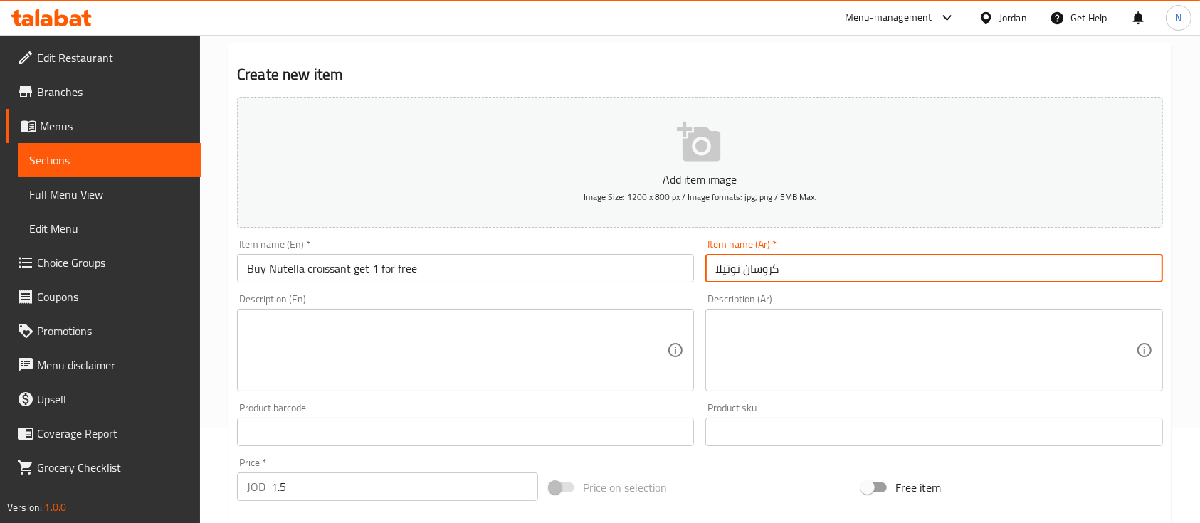
click at [800, 276] on input "كروسان نوتيلا" at bounding box center [934, 268] width 457 height 28
click at [718, 272] on input "كروسان نوتيلا" at bounding box center [934, 268] width 457 height 28
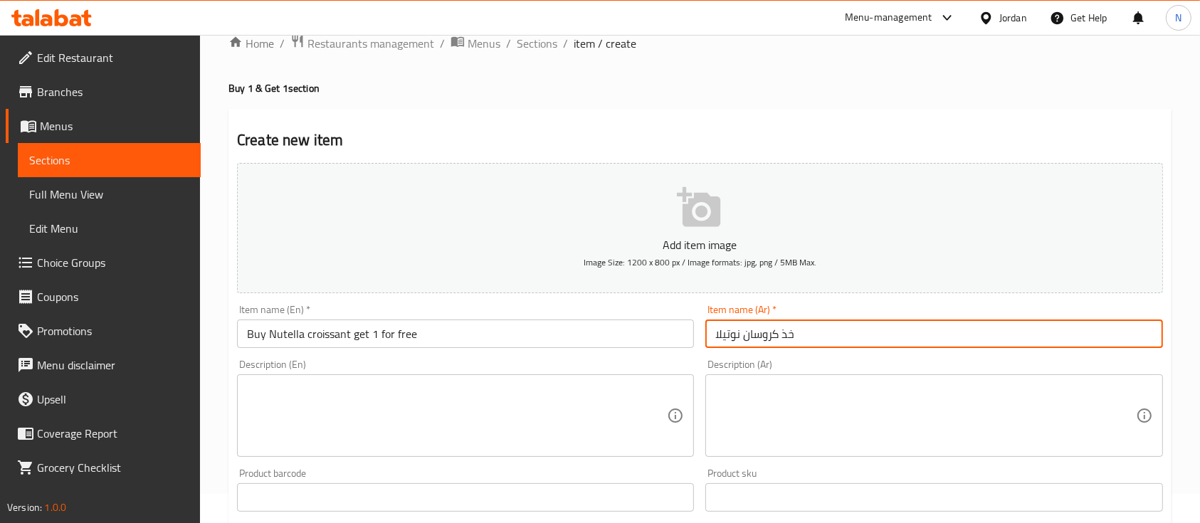
scroll to position [0, 0]
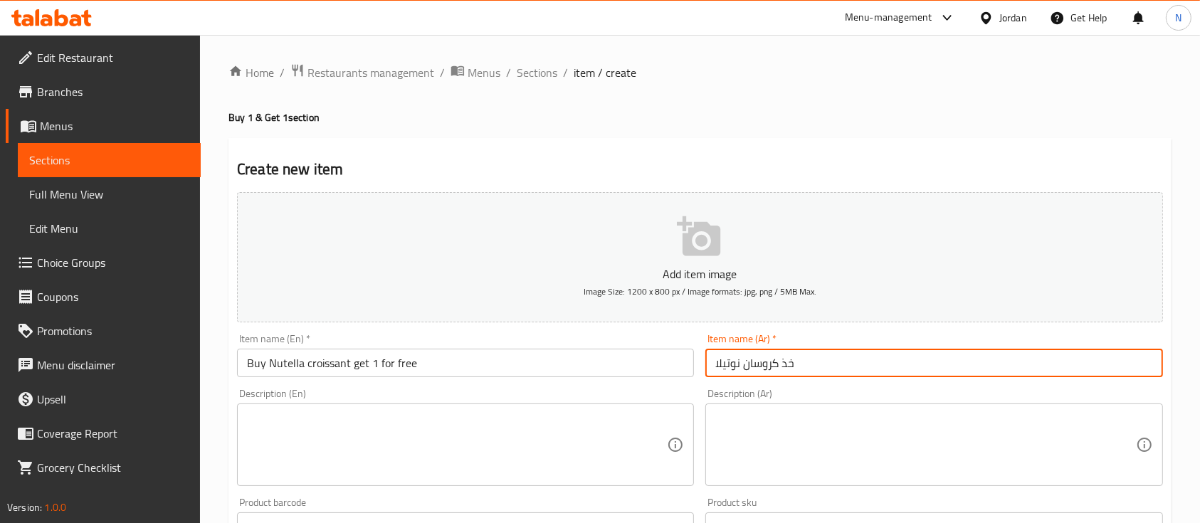
click at [837, 370] on input "خذ كروسان نوتيلا" at bounding box center [934, 363] width 457 height 28
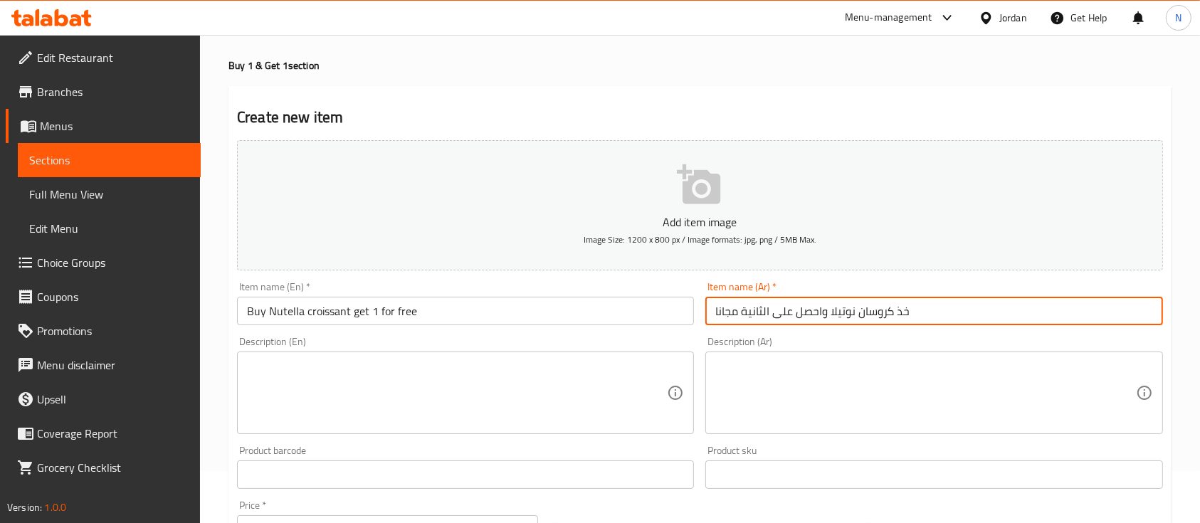
scroll to position [95, 0]
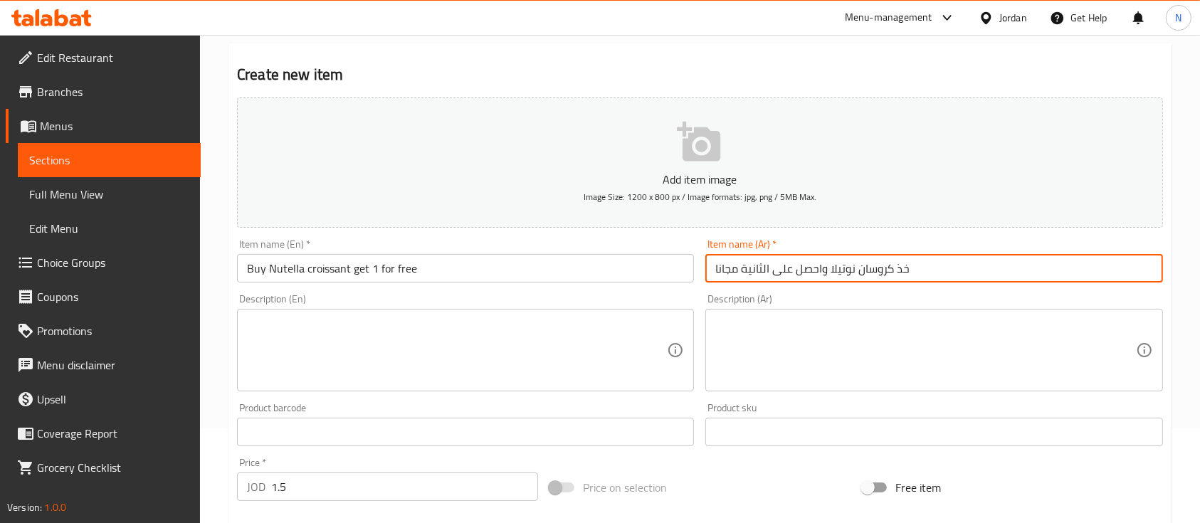
drag, startPoint x: 906, startPoint y: 271, endPoint x: 894, endPoint y: 269, distance: 12.2
click at [894, 269] on input "خذ كروسان نوتيلا واحصل على الثانية مجانا" at bounding box center [934, 268] width 457 height 28
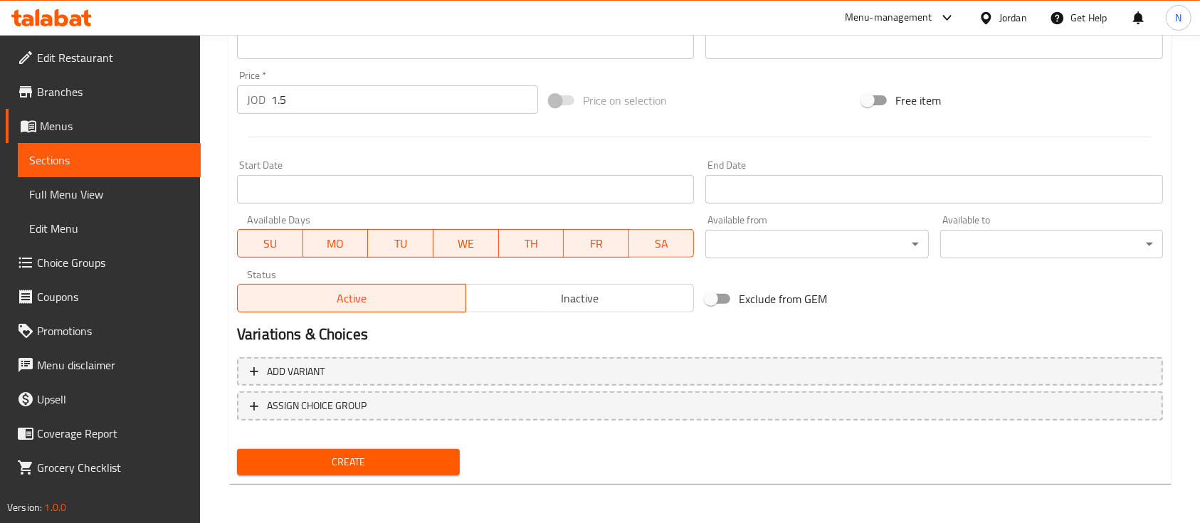
scroll to position [483, 0]
type input "اشتري كروسان نوتيلا واحصل على الثانية مجانا"
click at [339, 456] on span "Create" at bounding box center [348, 462] width 200 height 18
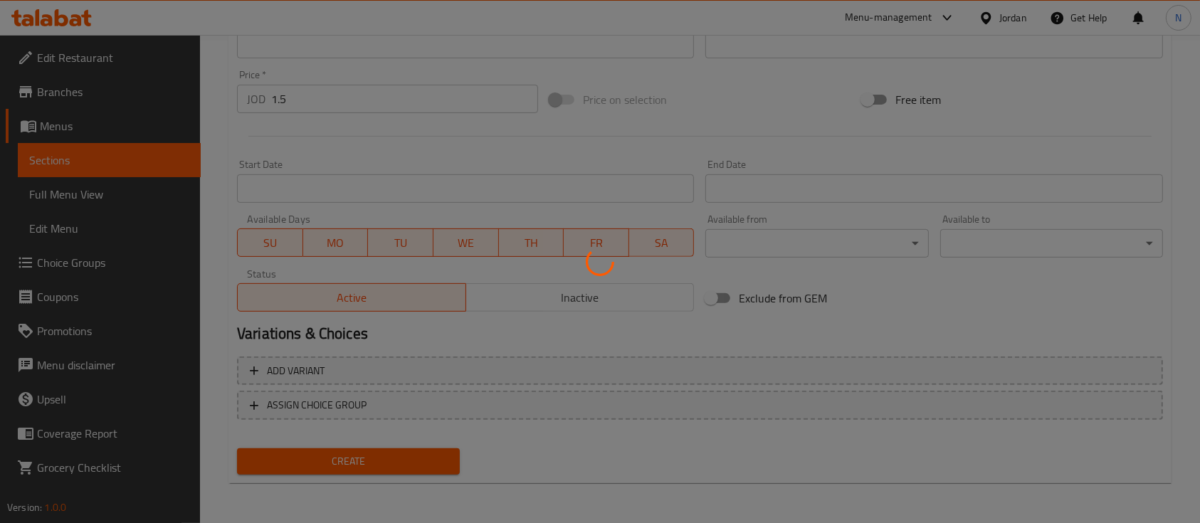
type input "0"
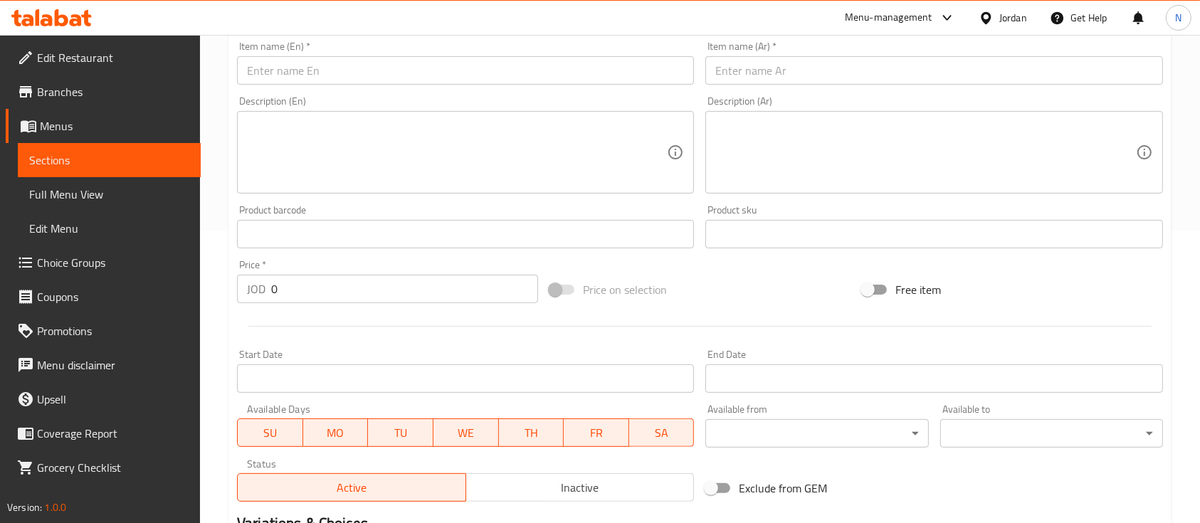
scroll to position [0, 0]
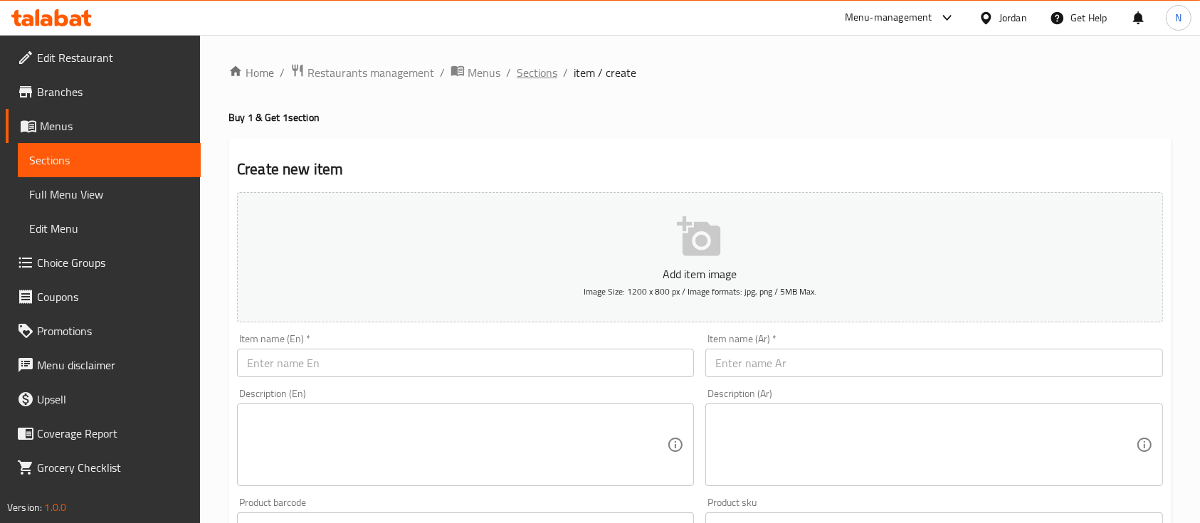
click at [553, 68] on span "Sections" at bounding box center [537, 72] width 41 height 17
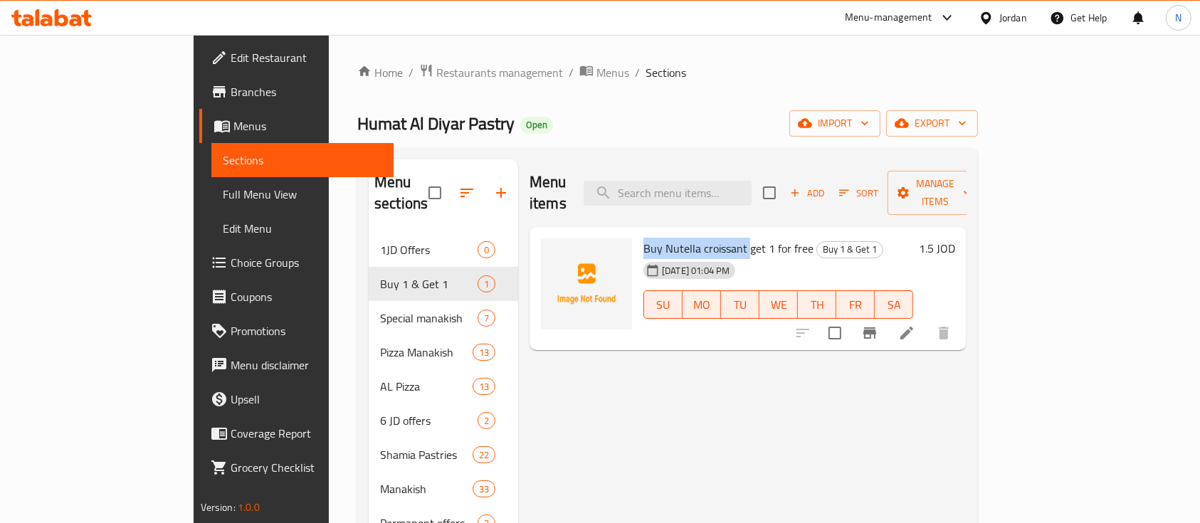
drag, startPoint x: 597, startPoint y: 227, endPoint x: 698, endPoint y: 224, distance: 101.9
click at [698, 238] on span "Buy Nutella croissant get 1 for free" at bounding box center [729, 248] width 170 height 21
copy span "Buy Nutella croissant"
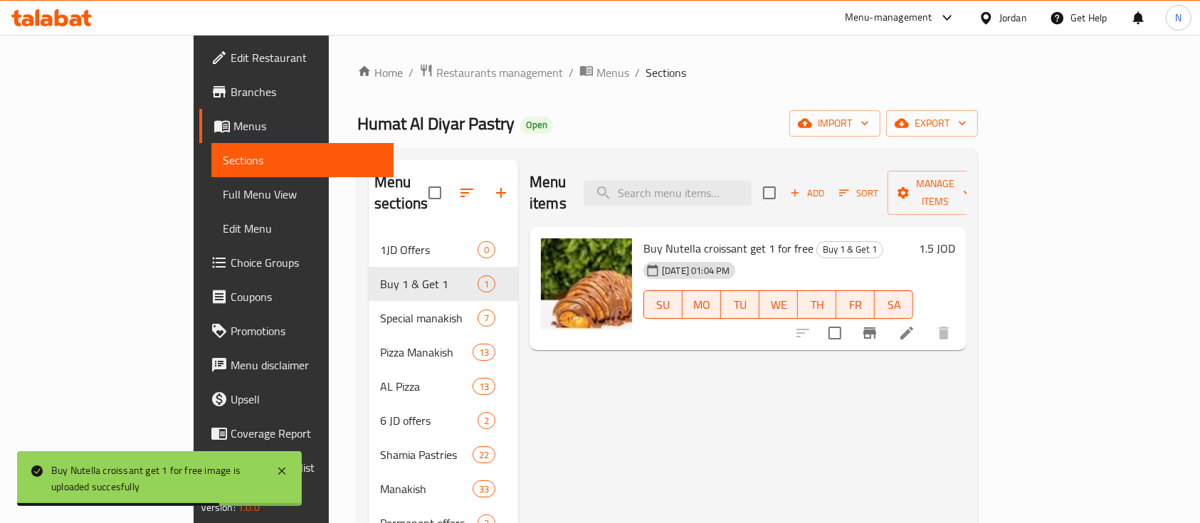
click at [632, 415] on div "Menu items Add Sort Manage items Buy Nutella croissant get 1 for free Buy 1 & G…" at bounding box center [742, 438] width 449 height 558
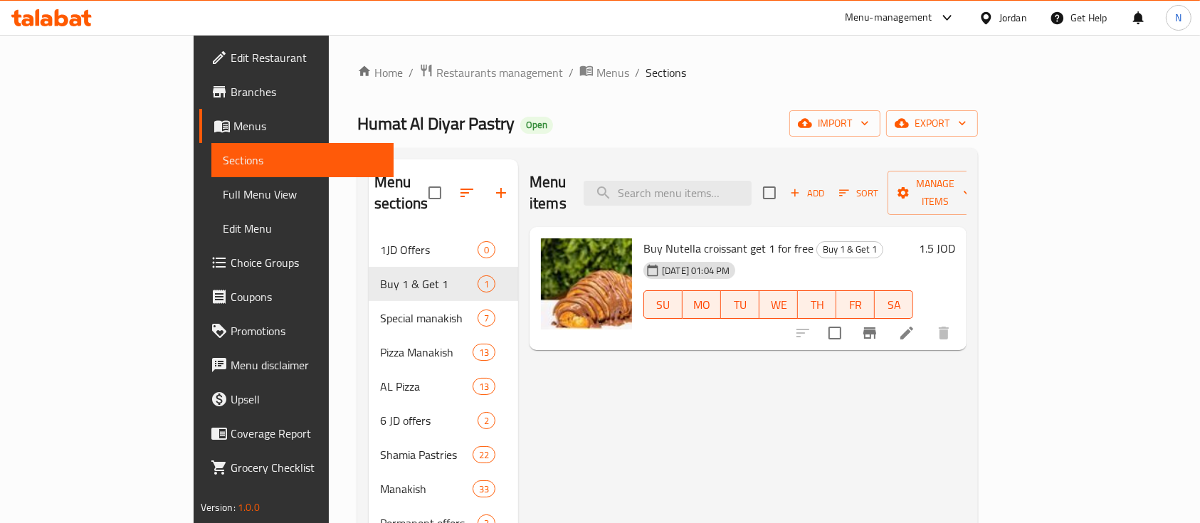
click at [693, 238] on span "Buy Nutella croissant get 1 for free" at bounding box center [729, 248] width 170 height 21
click at [77, 19] on icon at bounding box center [76, 20] width 12 height 12
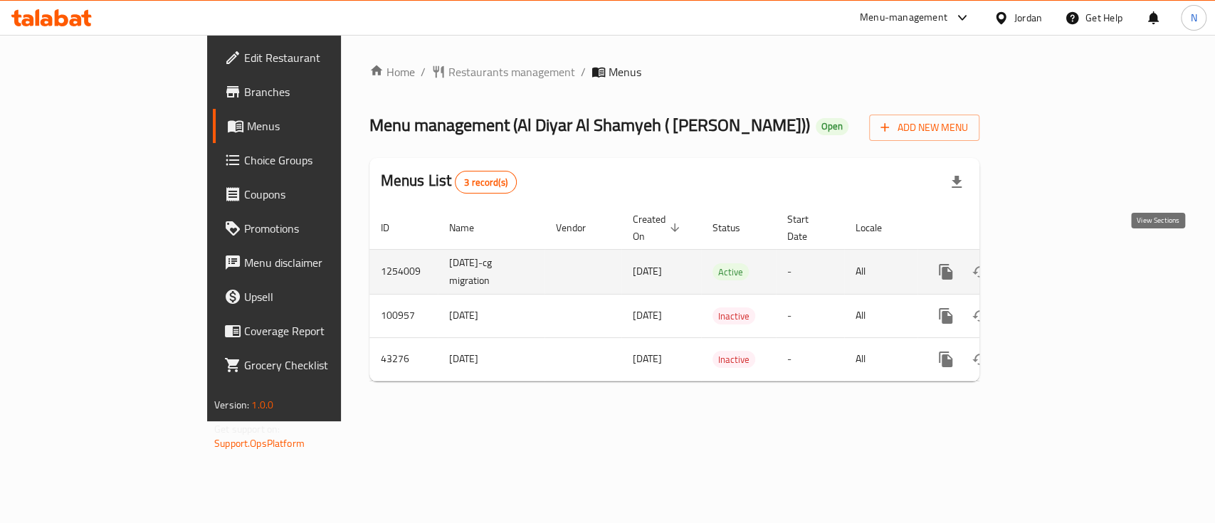
click at [1057, 263] on icon "enhanced table" at bounding box center [1048, 271] width 17 height 17
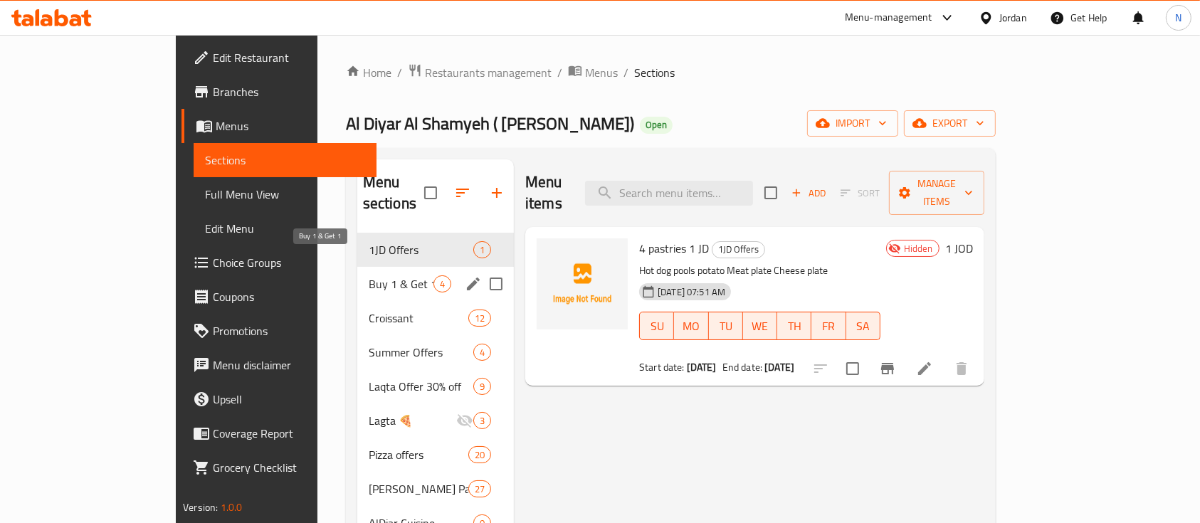
click at [369, 276] on span "Buy 1 & Get 1" at bounding box center [401, 284] width 65 height 17
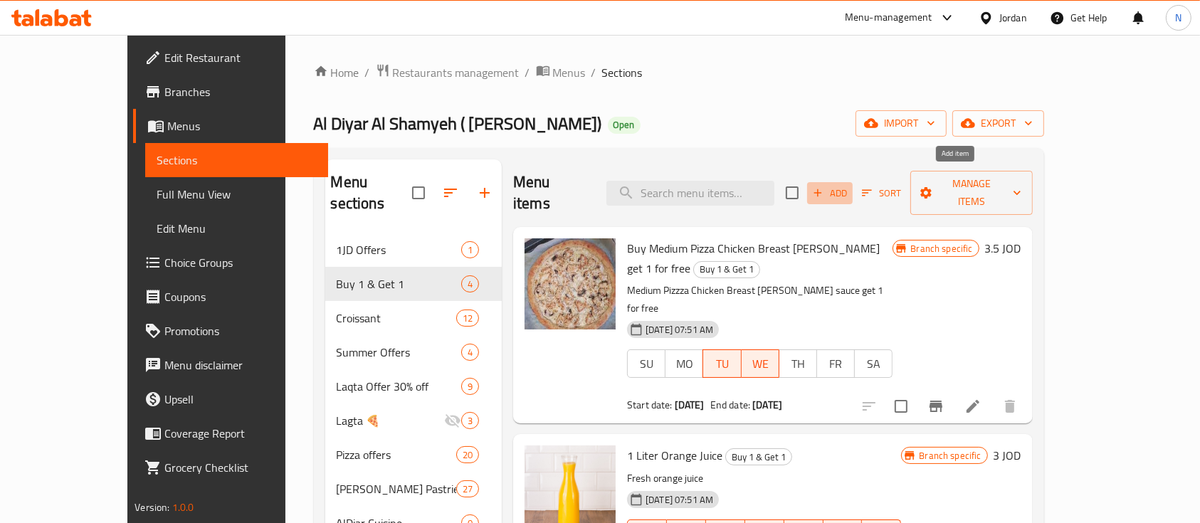
click at [849, 185] on span "Add" at bounding box center [830, 193] width 38 height 16
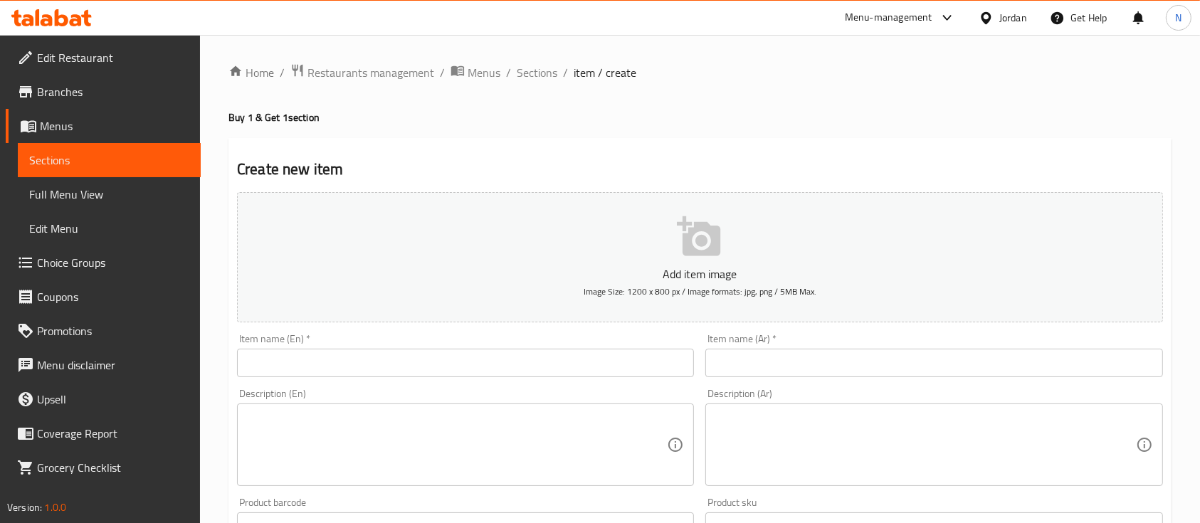
click at [501, 360] on input "text" at bounding box center [465, 363] width 457 height 28
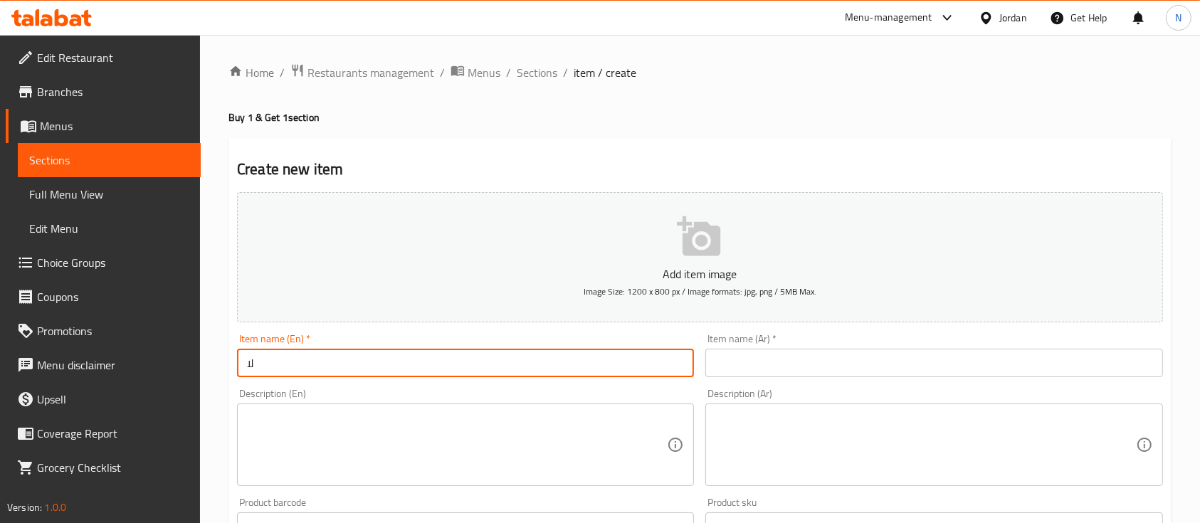
type input "ل"
type input "b"
paste input "Buy Nutella croissant"
click at [328, 370] on input "Buy Buy Nutella croissant" at bounding box center [465, 363] width 457 height 28
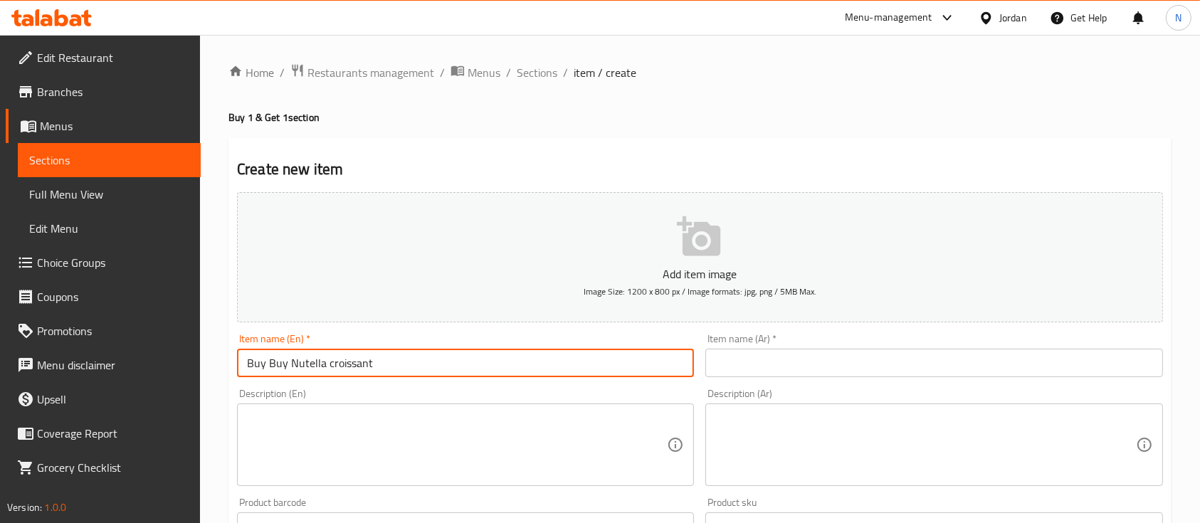
click at [328, 370] on input "Buy Buy Nutella croissant" at bounding box center [465, 363] width 457 height 28
paste input "text"
type input "Buy Nutella croissant get 1 for free"
click at [786, 382] on div "Item name (Ar)   * Item name (Ar) *" at bounding box center [934, 355] width 469 height 55
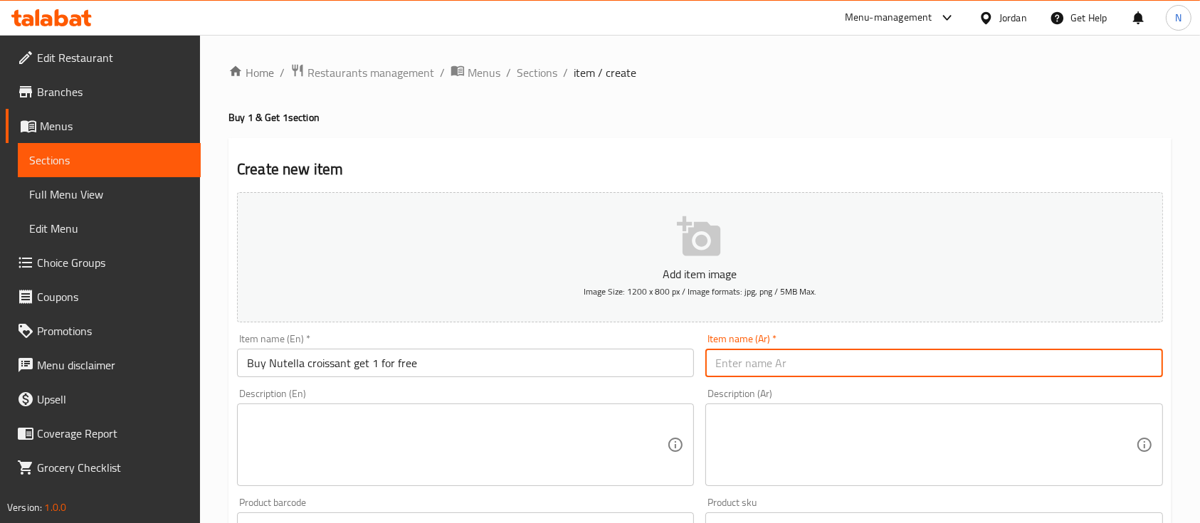
click at [786, 372] on input "text" at bounding box center [934, 363] width 457 height 28
type input ";"
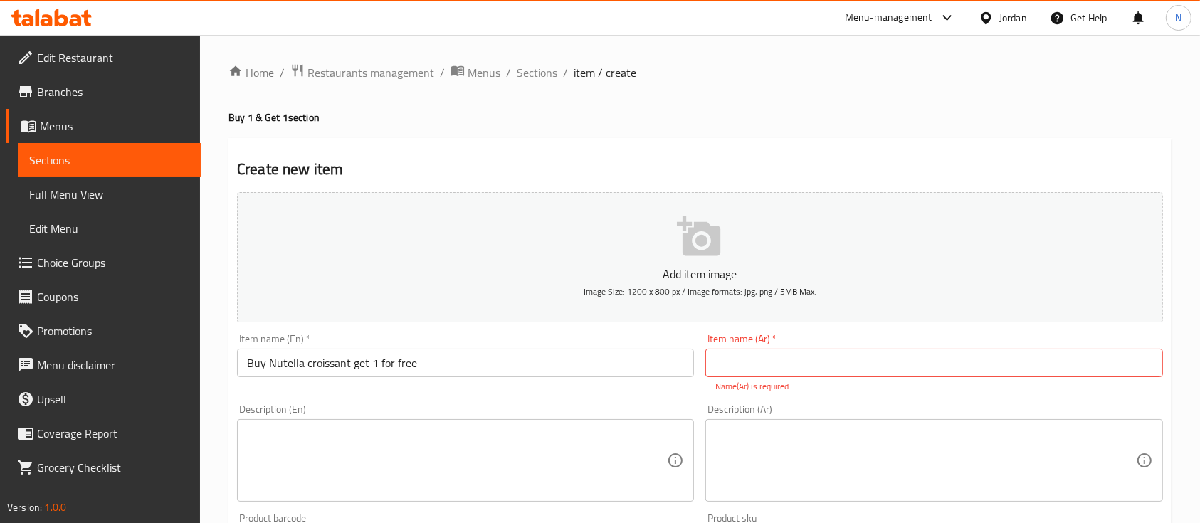
click at [786, 372] on input "text" at bounding box center [934, 363] width 457 height 28
type input ";"
type input "ك"
click at [389, 362] on input "Buy Nutella croissant get 1 for free" at bounding box center [465, 363] width 457 height 28
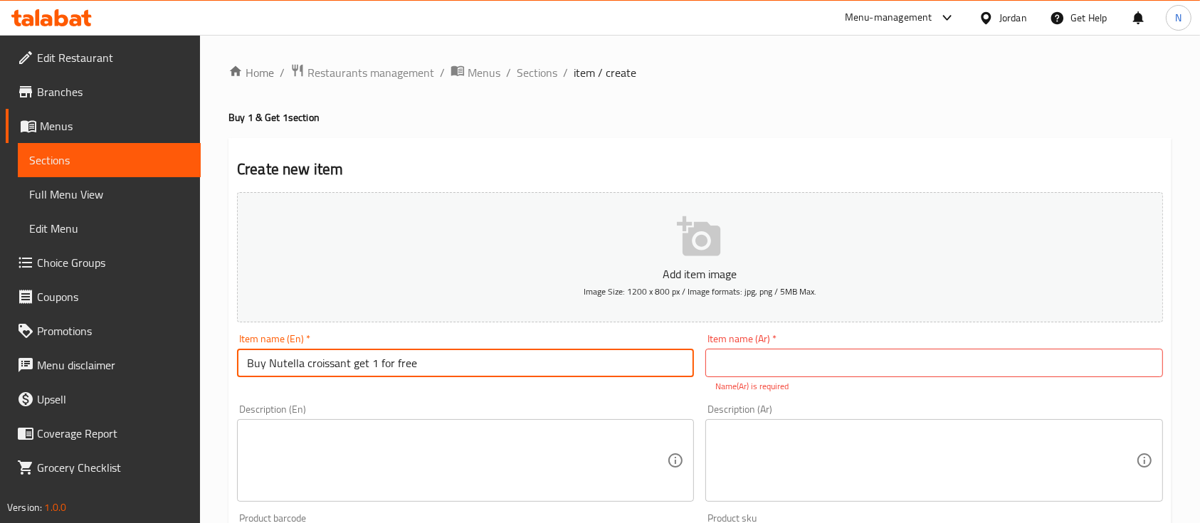
click at [389, 362] on input "Buy Nutella croissant get 1 for free" at bounding box center [465, 363] width 457 height 28
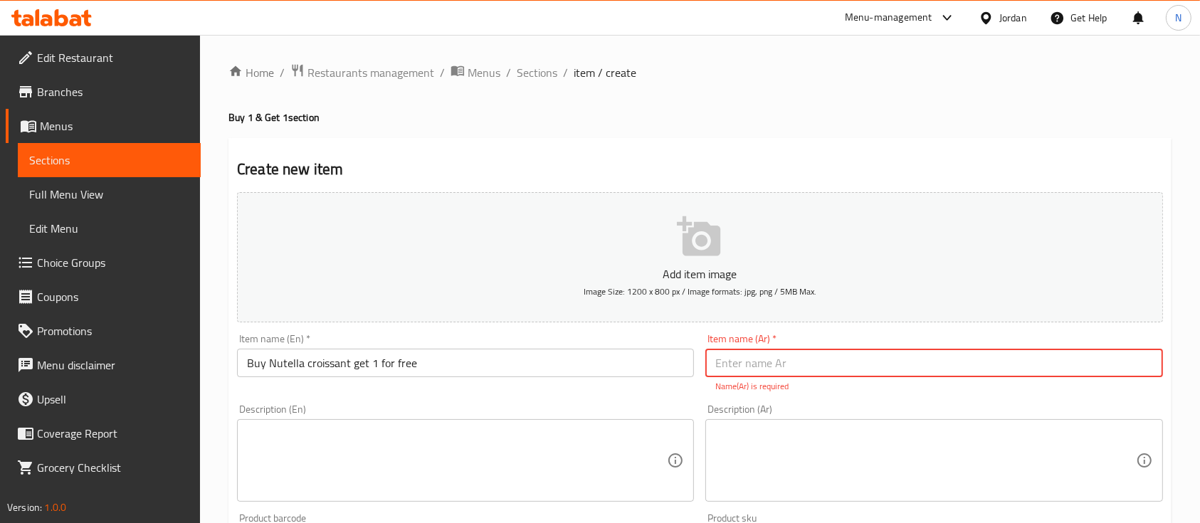
click at [763, 365] on input "text" at bounding box center [934, 363] width 457 height 28
paste input "اشتري كرواسون نوتيلا واحصل على واحد مجانًا"
type input "اشتري كرواسون نوتيلا واحصل على واحد مجانًا"
click at [759, 405] on div "Description (Ar) Description (Ar)" at bounding box center [934, 453] width 457 height 98
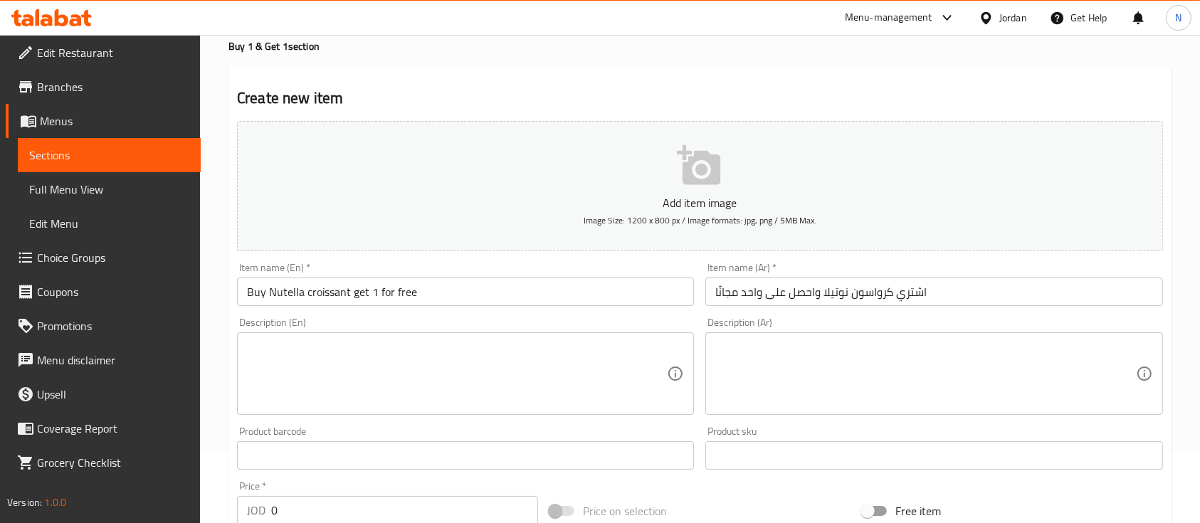
scroll to position [189, 0]
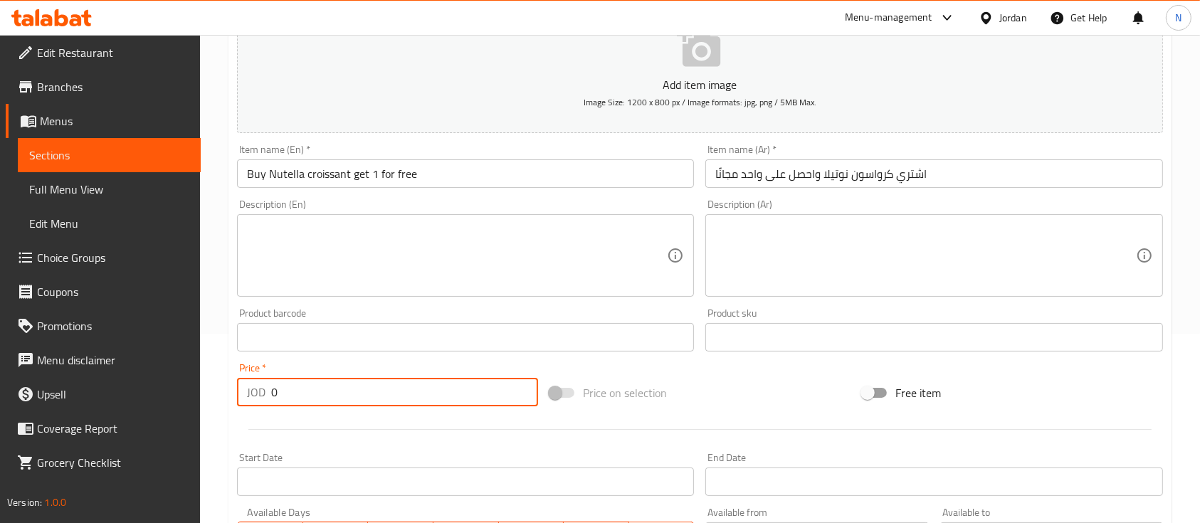
drag, startPoint x: 290, startPoint y: 388, endPoint x: 248, endPoint y: 392, distance: 42.2
click at [248, 392] on div "JOD 0 Price *" at bounding box center [387, 392] width 301 height 28
type input "1.5"
click at [224, 383] on div "Home / Restaurants management / Menus / Sections / item / create Buy 1 & Get 1 …" at bounding box center [700, 330] width 1000 height 971
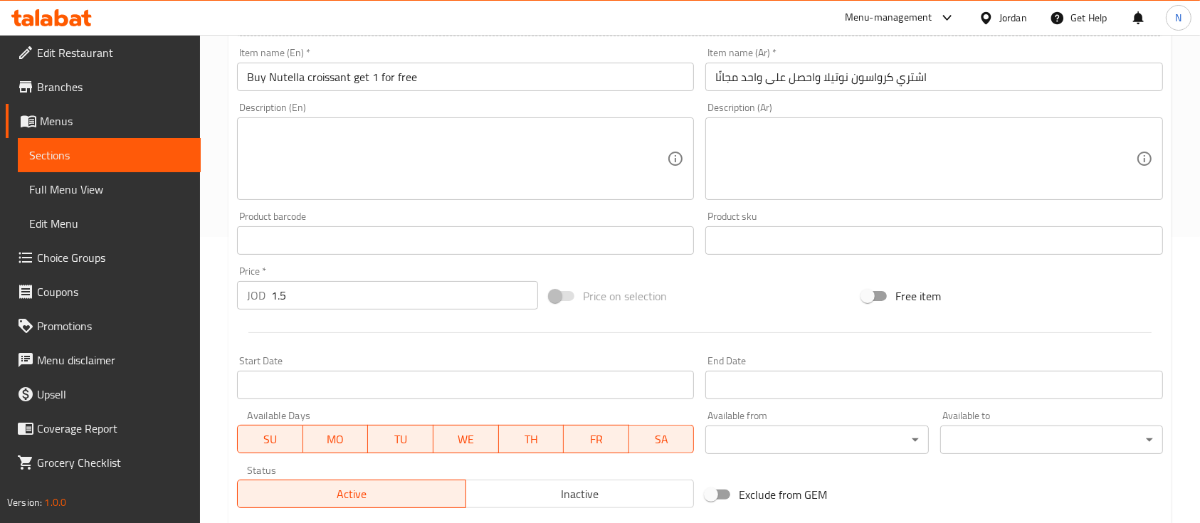
scroll to position [474, 0]
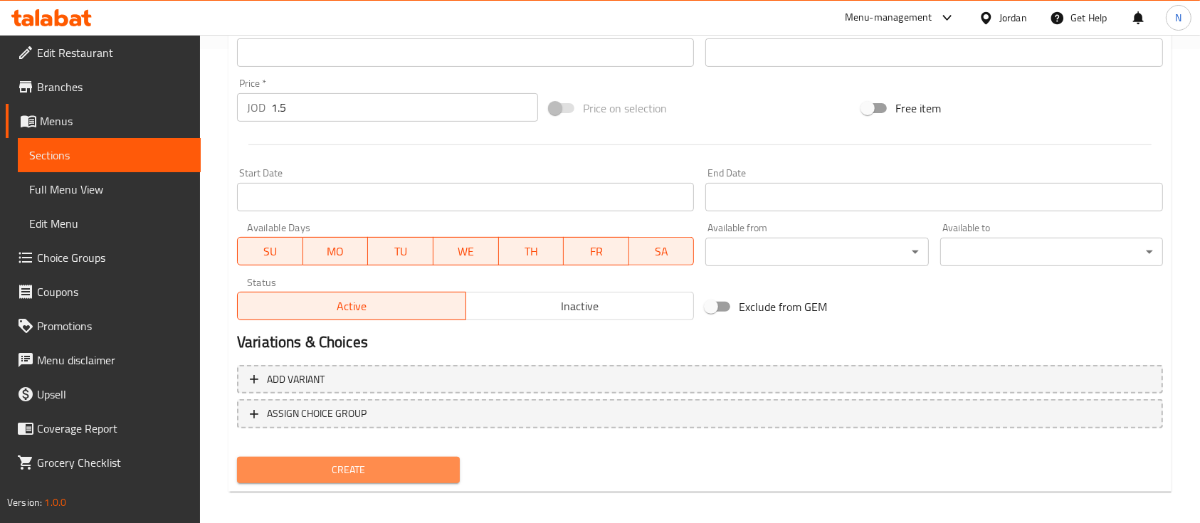
click at [342, 470] on span "Create" at bounding box center [348, 470] width 200 height 18
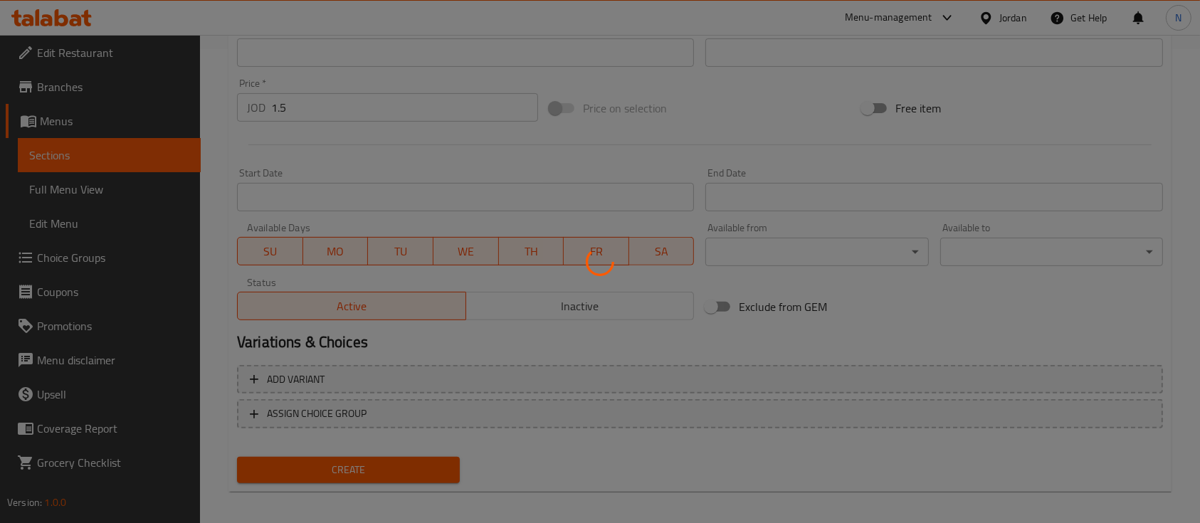
type input "0"
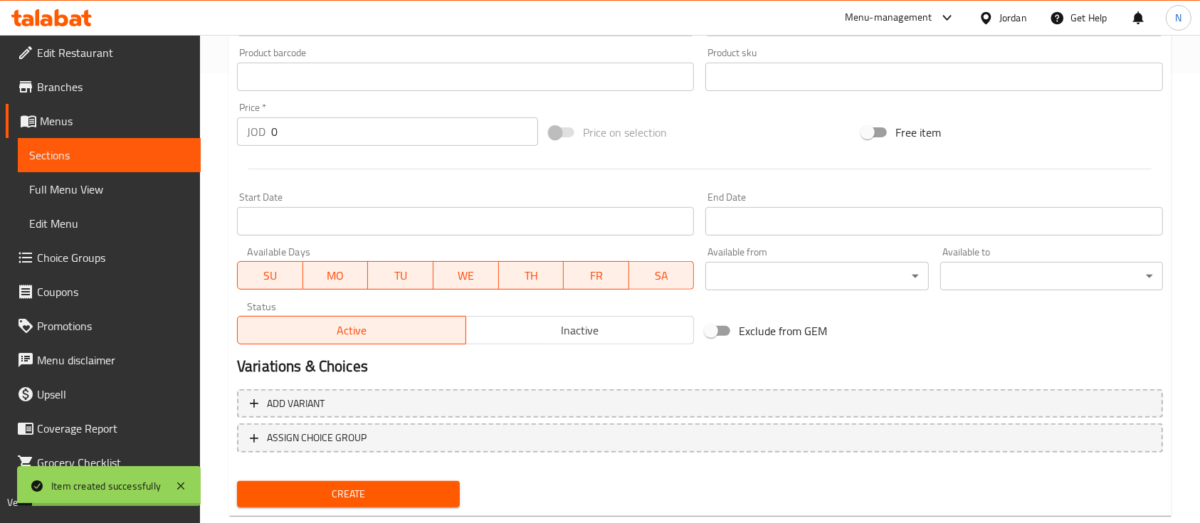
scroll to position [380, 0]
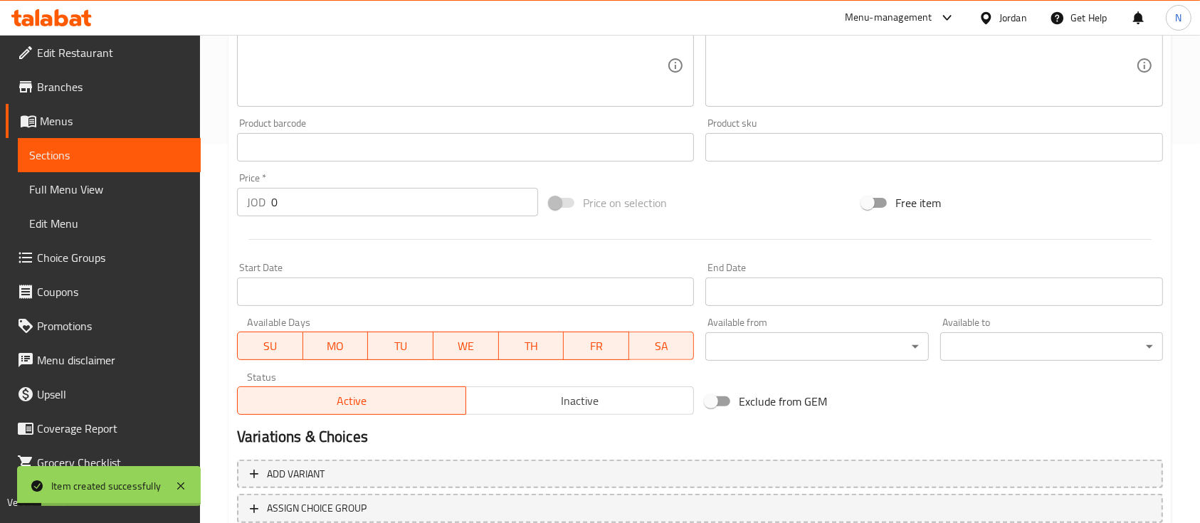
click at [74, 114] on span "Menus" at bounding box center [115, 120] width 150 height 17
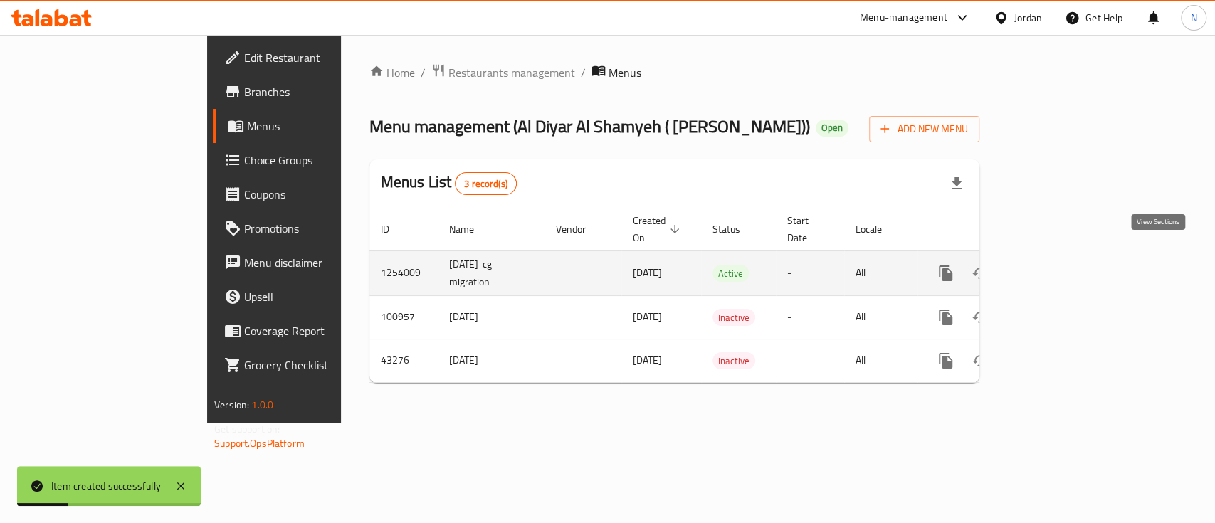
click at [1057, 265] on icon "enhanced table" at bounding box center [1048, 273] width 17 height 17
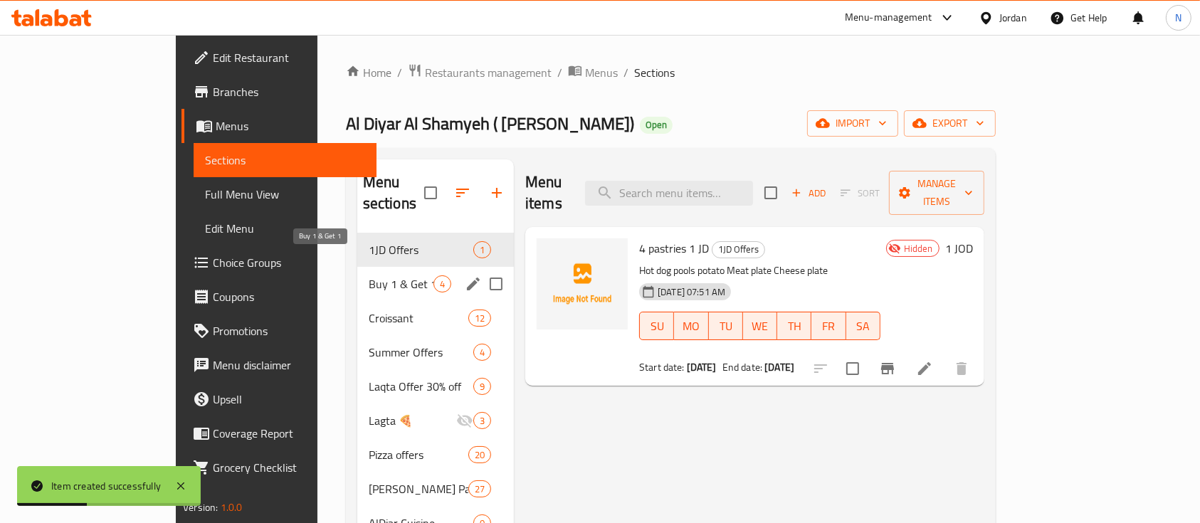
click at [369, 276] on span "Buy 1 & Get 1" at bounding box center [401, 284] width 65 height 17
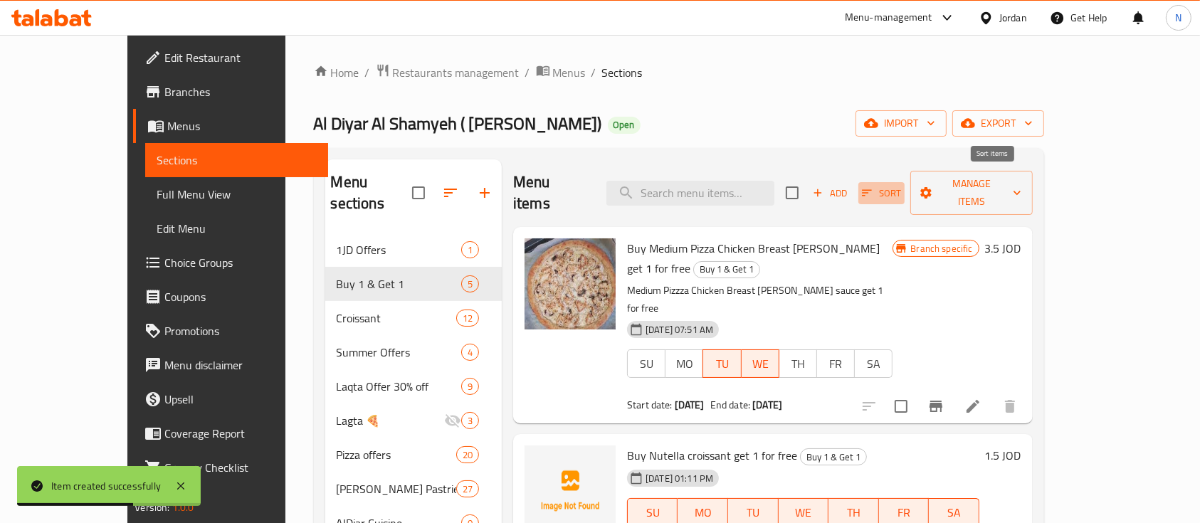
click at [874, 187] on icon "button" at bounding box center [867, 193] width 13 height 13
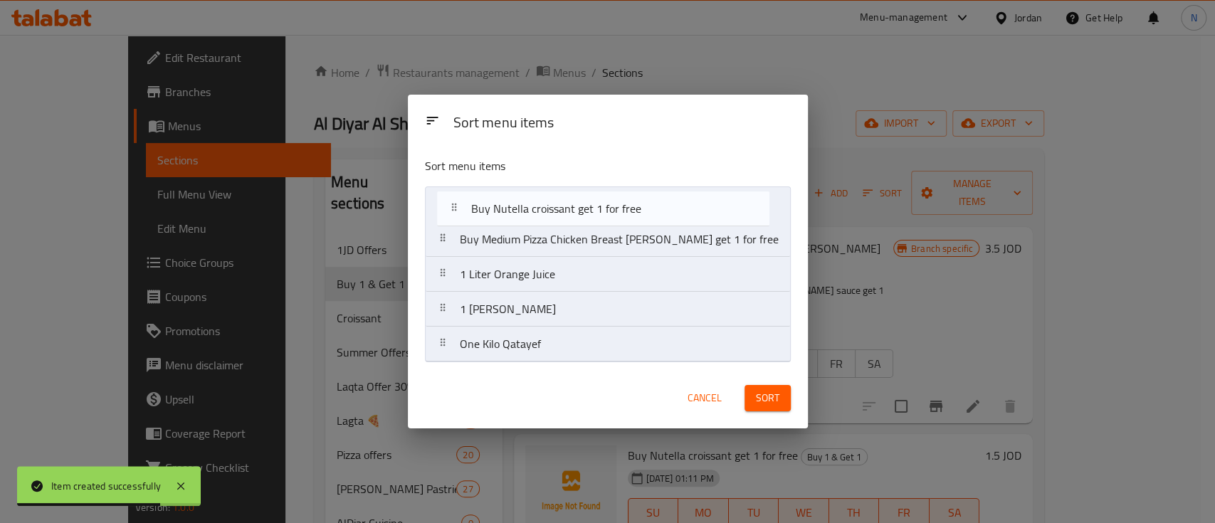
drag, startPoint x: 634, startPoint y: 245, endPoint x: 628, endPoint y: 206, distance: 38.9
click at [628, 206] on nav "Buy Medium Pizza Chicken Breast Alfredo get 1 for free Buy Nutella croissant ge…" at bounding box center [608, 275] width 366 height 176
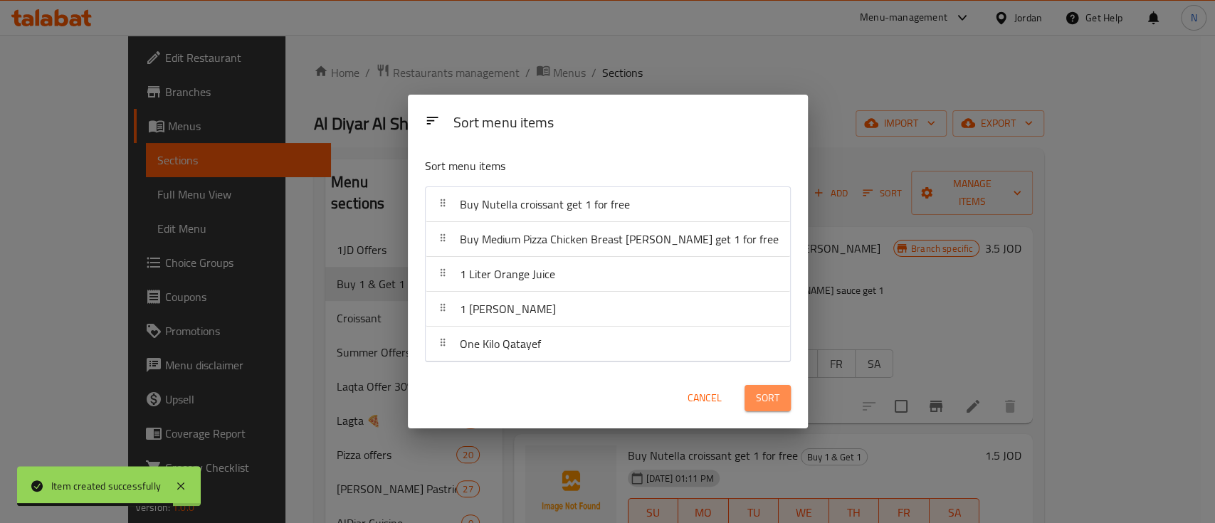
click at [756, 403] on span "Sort" at bounding box center [767, 398] width 23 height 18
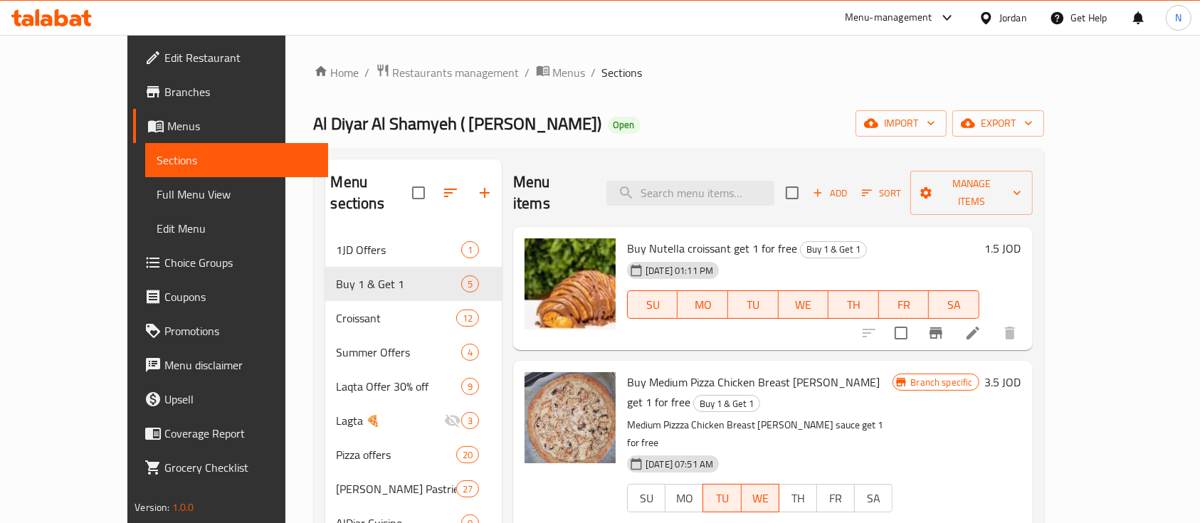
click at [75, 6] on div at bounding box center [51, 18] width 103 height 28
click at [74, 13] on icon at bounding box center [51, 17] width 80 height 17
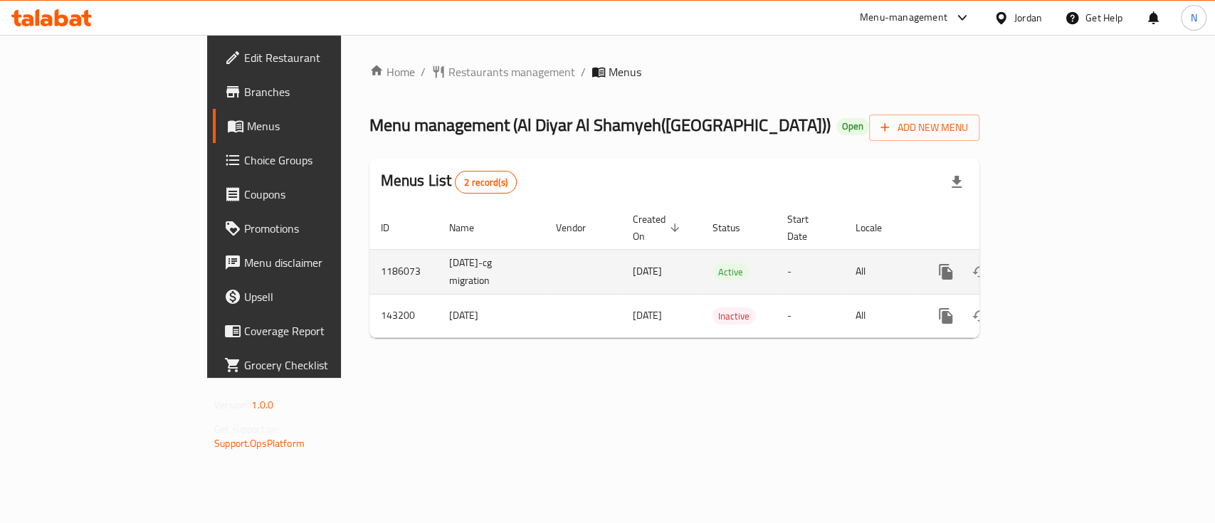
click at [1055, 266] on icon "enhanced table" at bounding box center [1048, 272] width 13 height 13
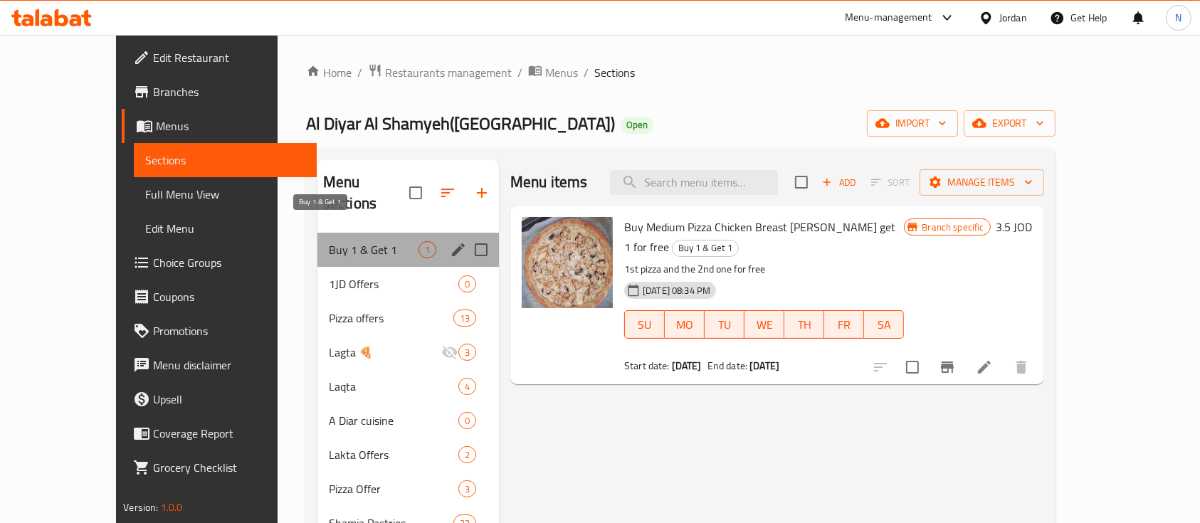
click at [365, 241] on span "Buy 1 & Get 1" at bounding box center [374, 249] width 90 height 17
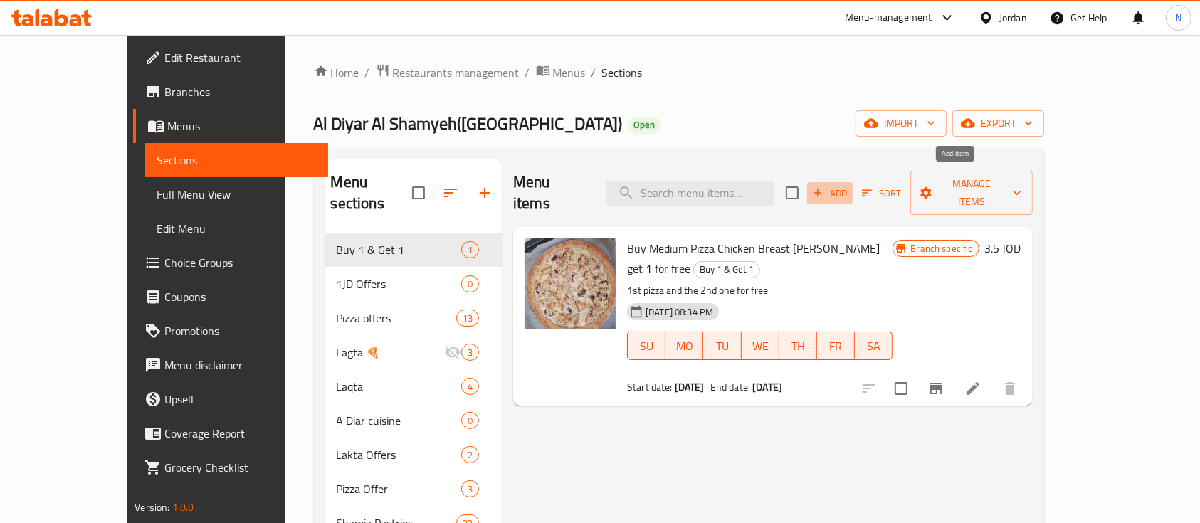
click at [825, 187] on icon "button" at bounding box center [818, 193] width 13 height 13
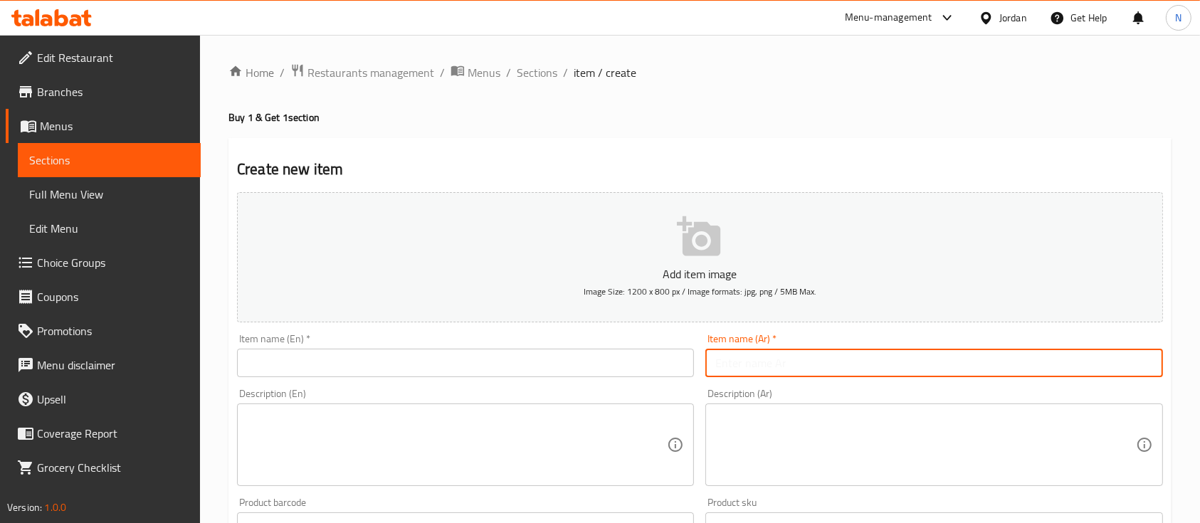
drag, startPoint x: 925, startPoint y: 377, endPoint x: 918, endPoint y: 375, distance: 7.7
click at [922, 377] on input "text" at bounding box center [934, 363] width 457 height 28
paste input "اشتري كرواسون نوتيلا واحصل على واحد مجانًا"
type input "اشتري كرواسون نوتيلا واحصل على واحد مجانًا"
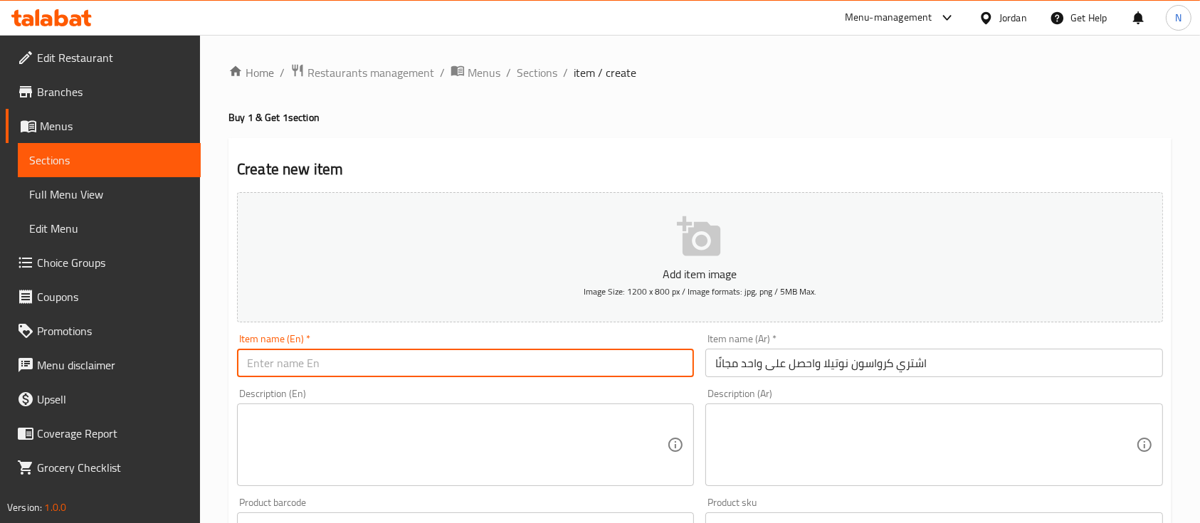
click at [481, 360] on input "text" at bounding box center [465, 363] width 457 height 28
paste input "Buy Nutella croissant get 1 for free"
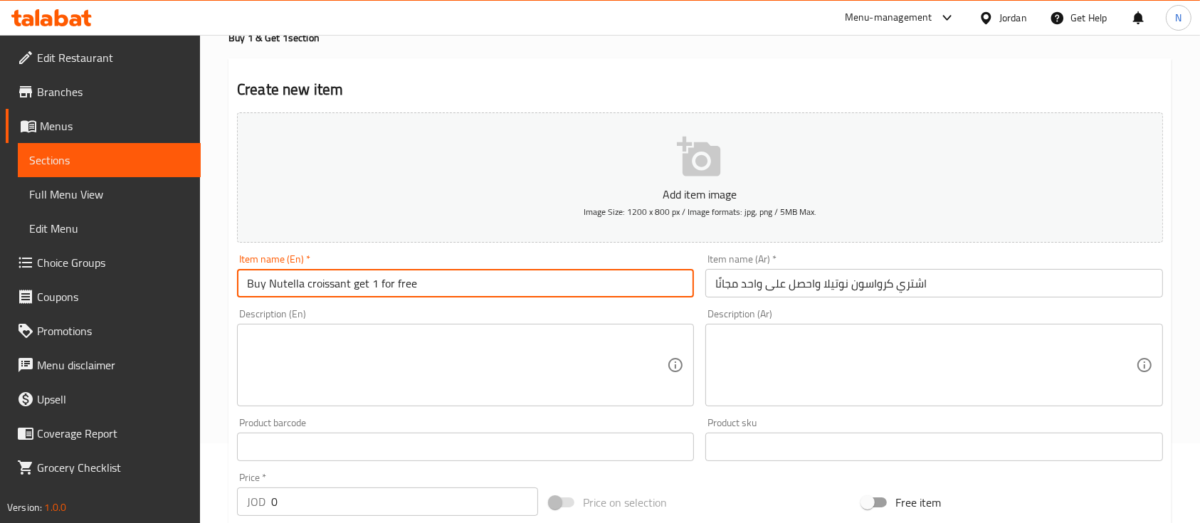
scroll to position [189, 0]
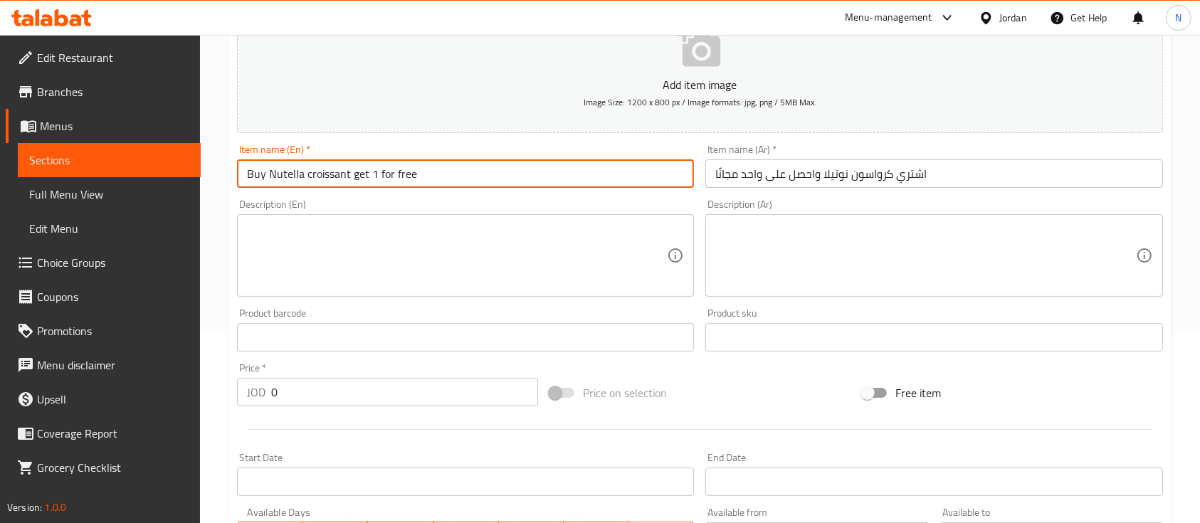
type input "Buy Nutella croissant get 1 for free"
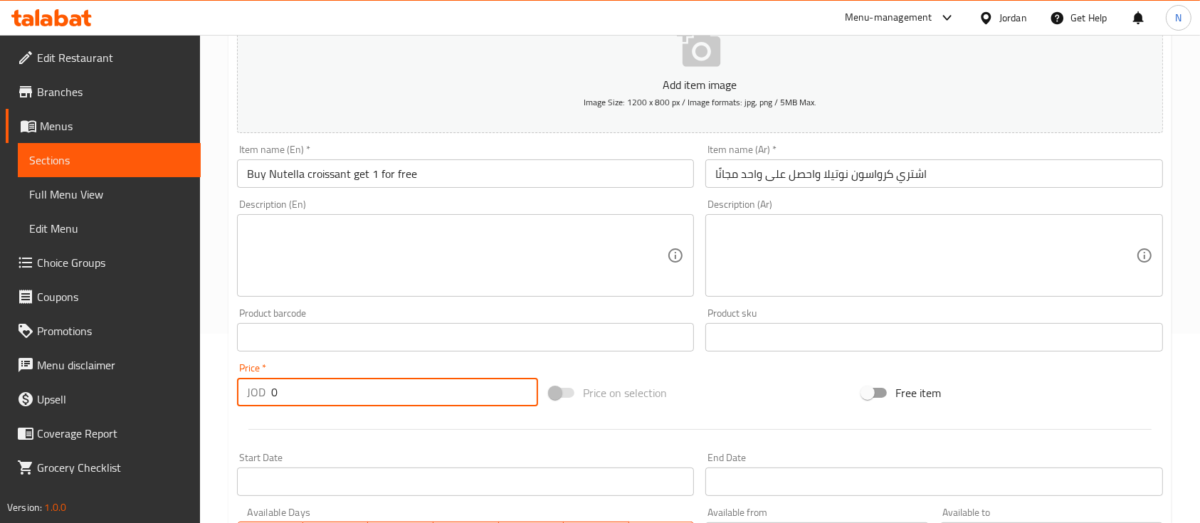
drag, startPoint x: 344, startPoint y: 388, endPoint x: 223, endPoint y: 393, distance: 121.1
click at [229, 395] on div "Create new item Add item image Image Size: 1200 x 800 px / Image formats: jpg, …" at bounding box center [700, 363] width 943 height 829
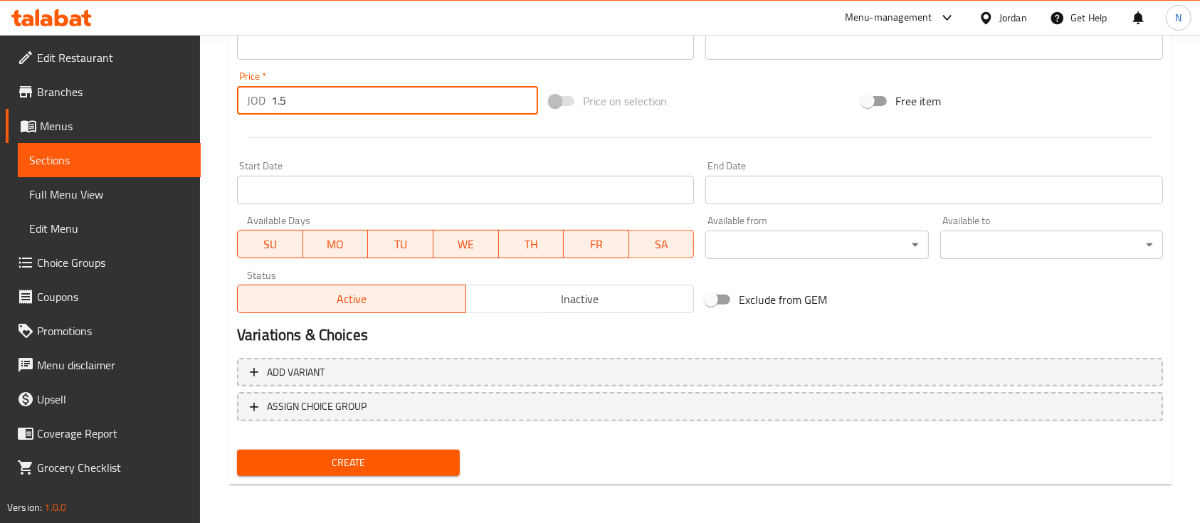
scroll to position [483, 0]
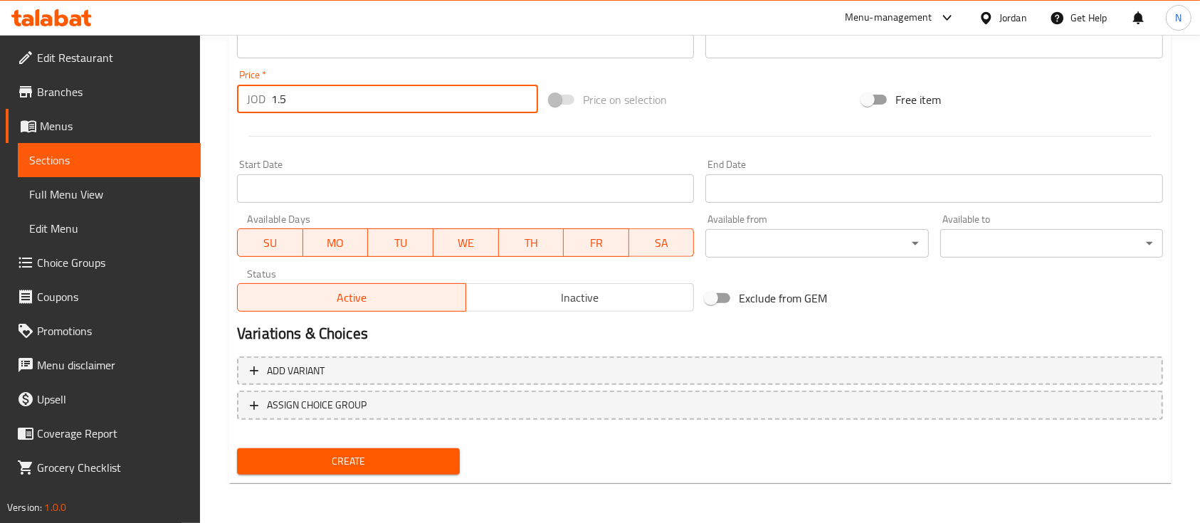
type input "1.5"
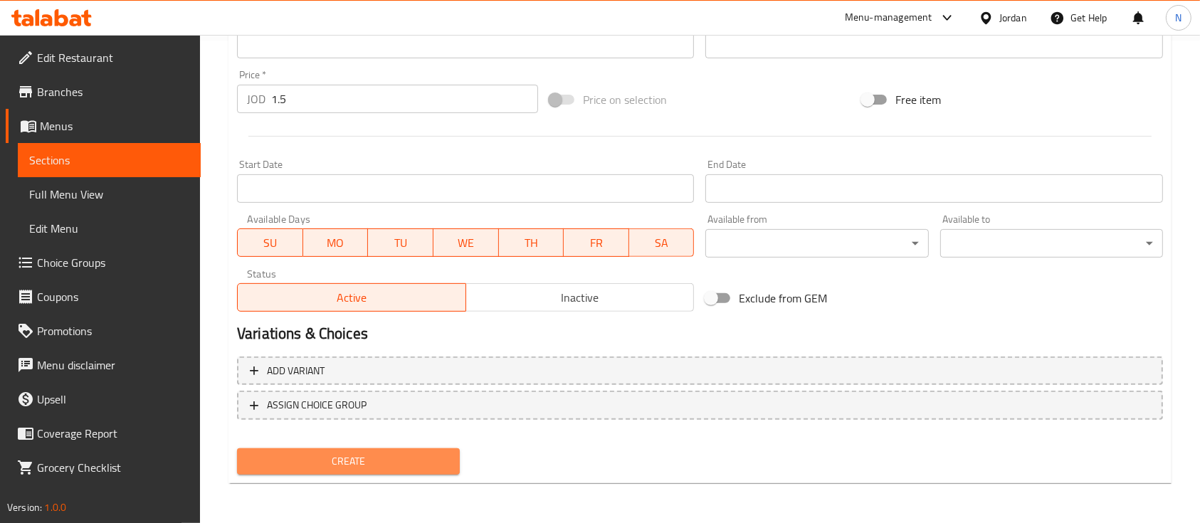
click at [375, 459] on span "Create" at bounding box center [348, 462] width 200 height 18
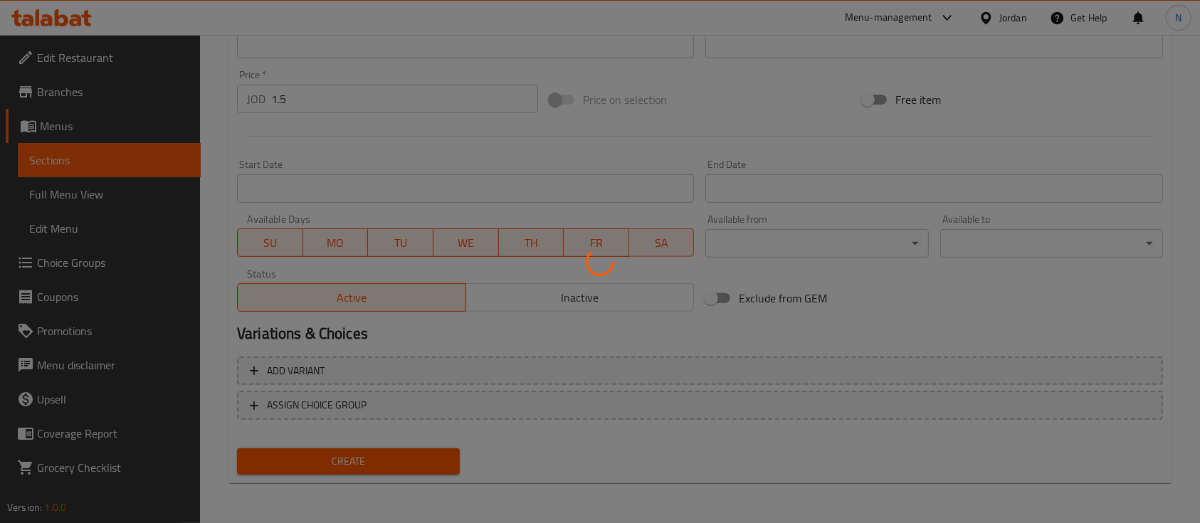
type input "0"
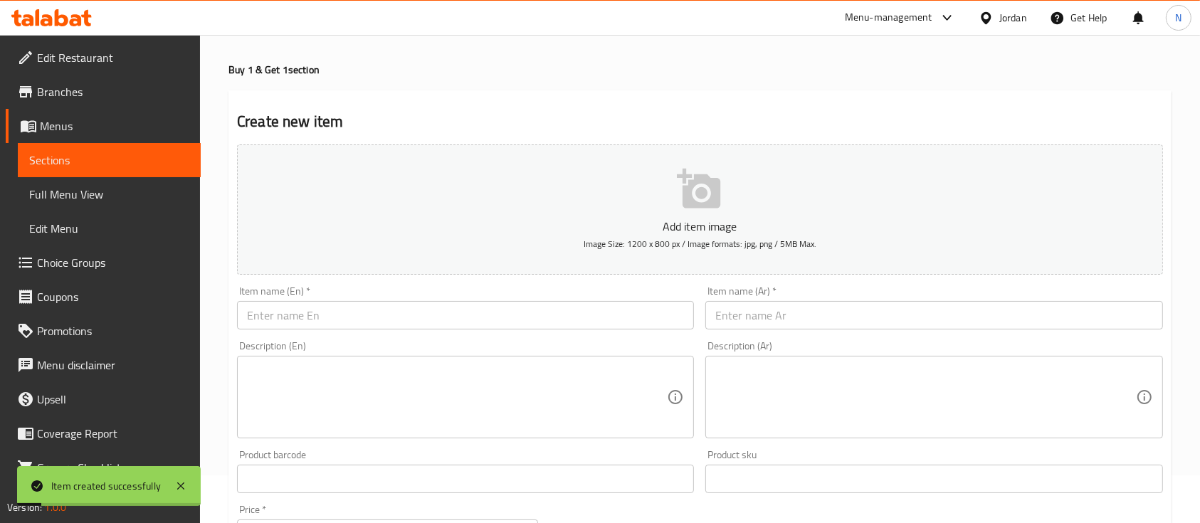
scroll to position [0, 0]
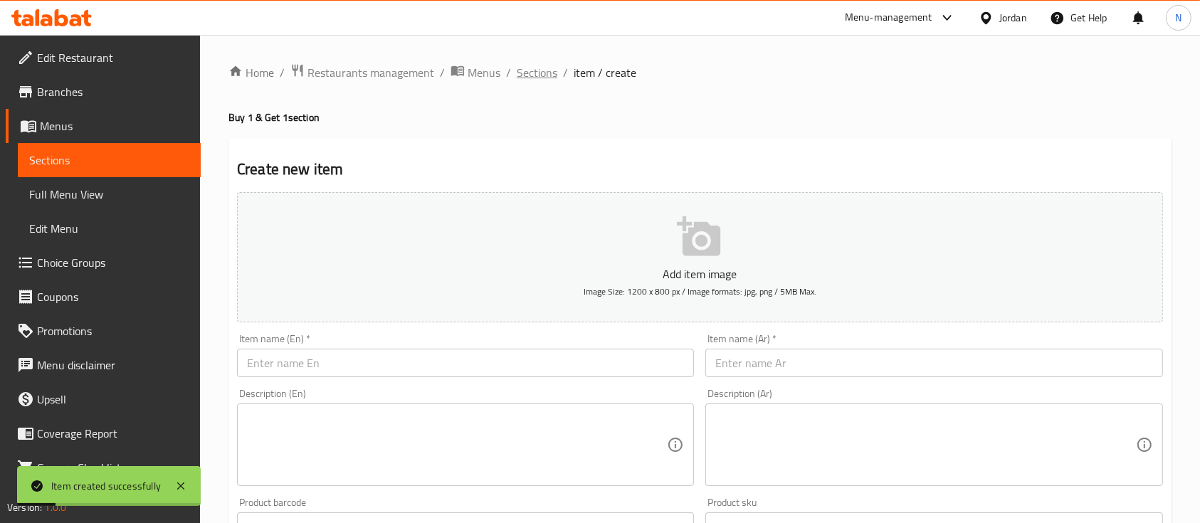
click at [545, 66] on span "Sections" at bounding box center [537, 72] width 41 height 17
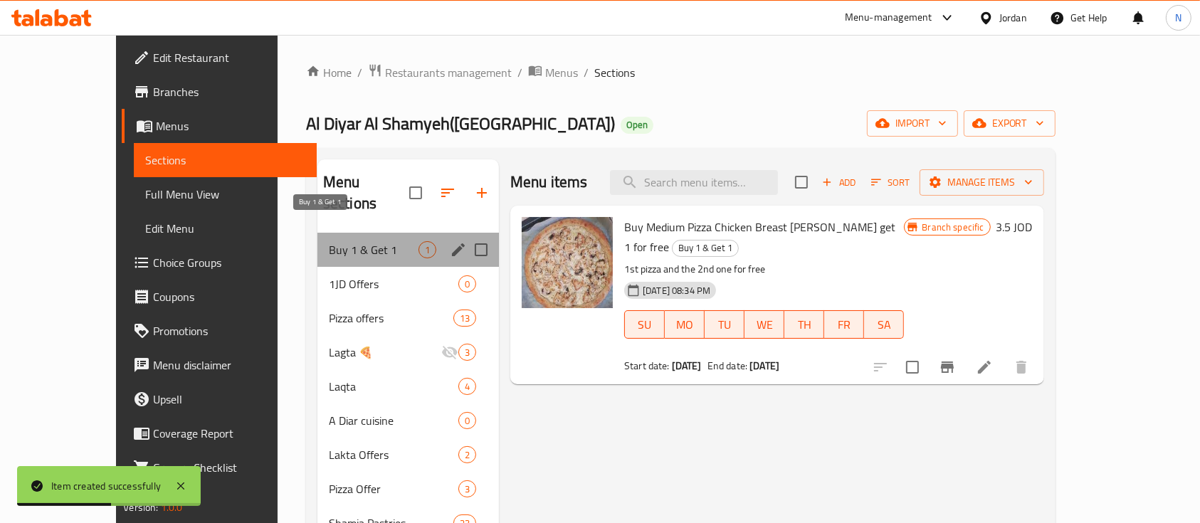
click at [329, 241] on span "Buy 1 & Get 1" at bounding box center [374, 249] width 90 height 17
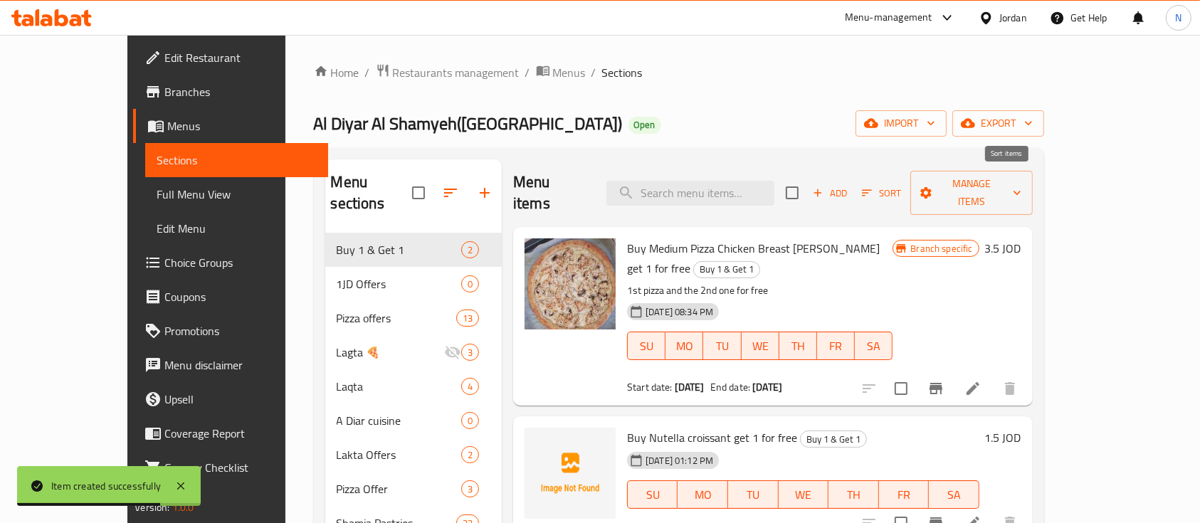
click at [905, 184] on button "Sort" at bounding box center [882, 193] width 46 height 22
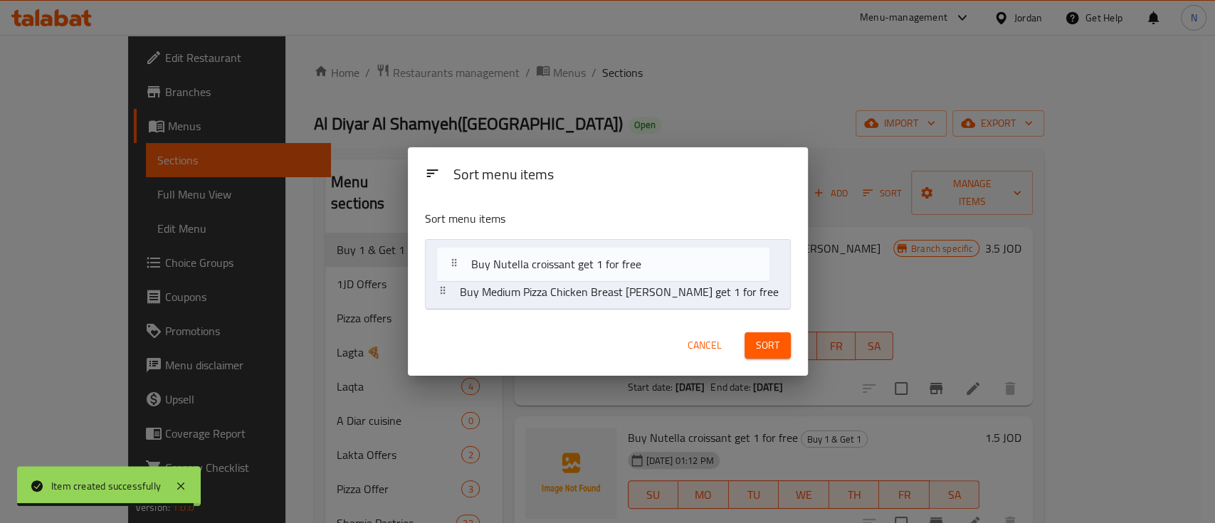
drag, startPoint x: 608, startPoint y: 295, endPoint x: 602, endPoint y: 262, distance: 33.2
click at [602, 262] on nav "Buy Medium Pizza Chicken Breast [PERSON_NAME] get 1 for free Buy Nutella croiss…" at bounding box center [608, 274] width 366 height 71
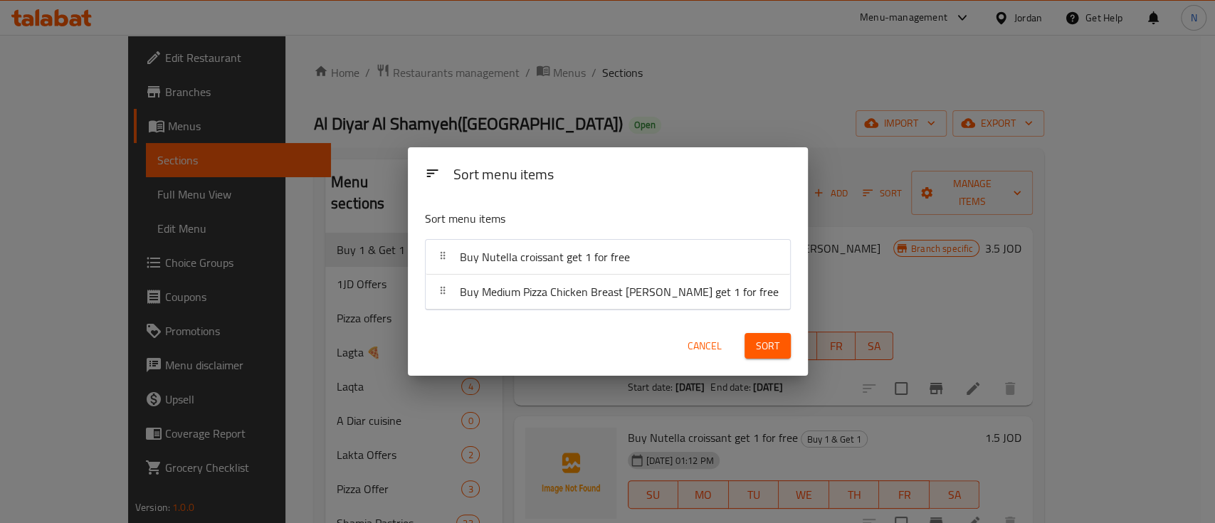
click at [758, 350] on span "Sort" at bounding box center [767, 346] width 23 height 18
